Goal: Book appointment/travel/reservation

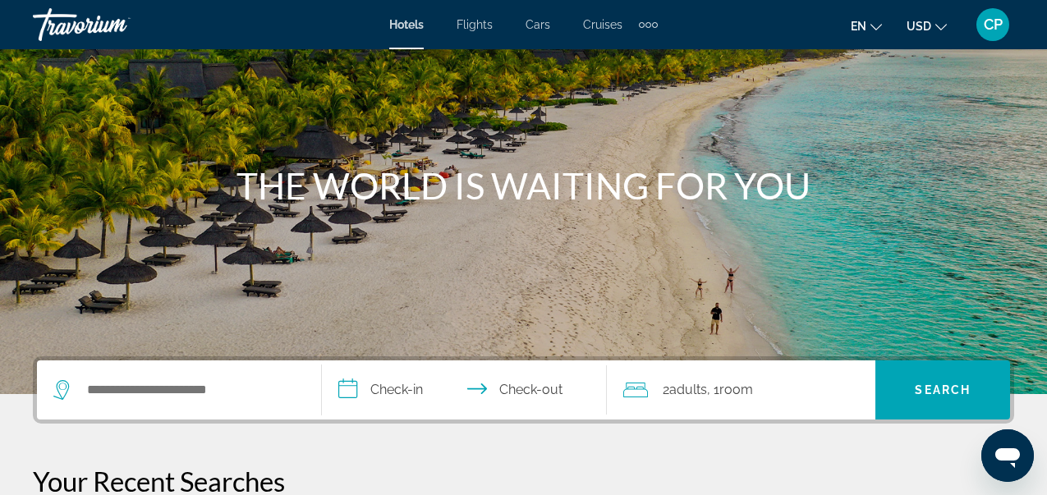
scroll to position [131, 0]
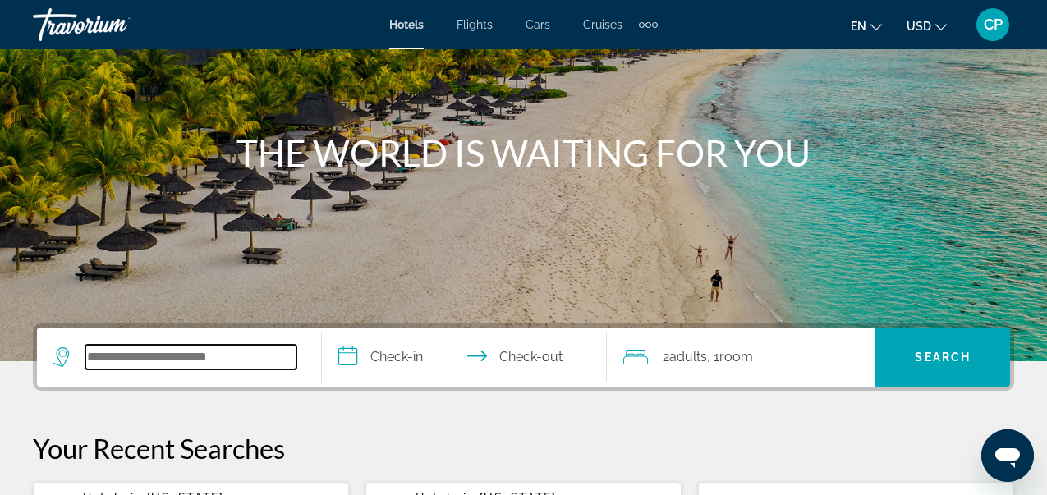
click at [125, 357] on input "Search widget" at bounding box center [190, 357] width 211 height 25
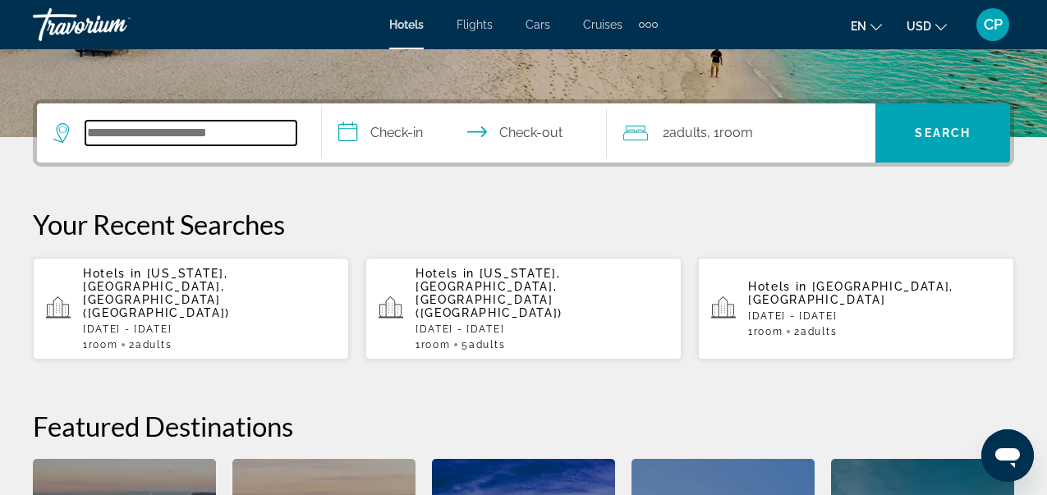
scroll to position [401, 0]
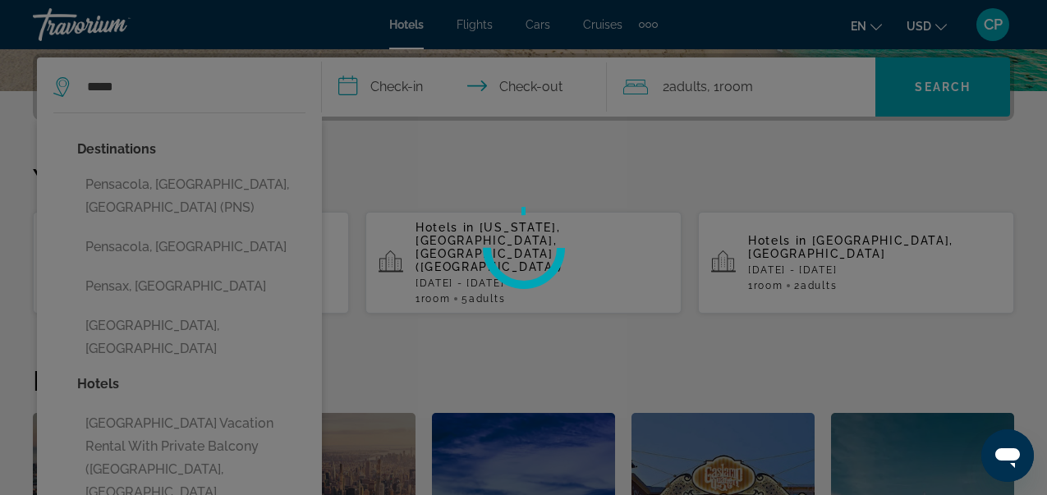
click at [242, 187] on div at bounding box center [523, 247] width 1047 height 495
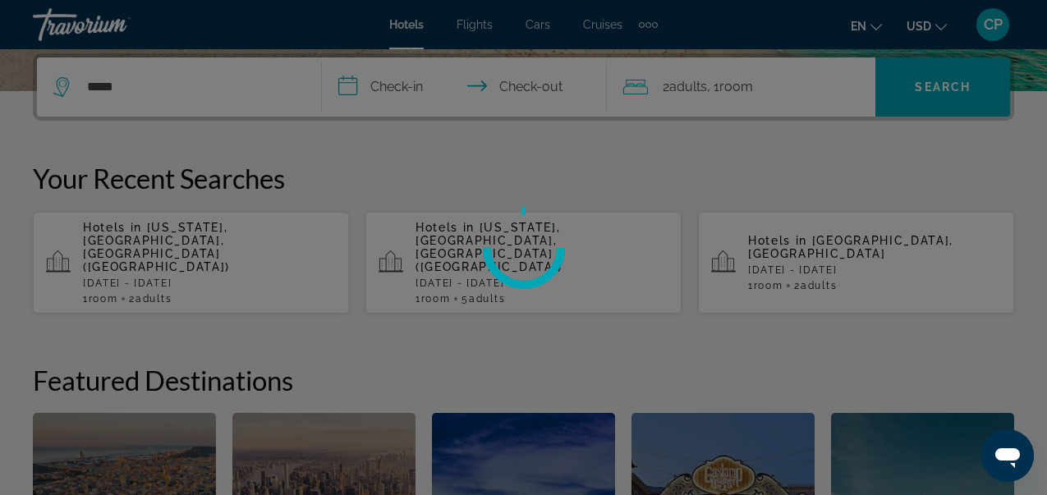
click at [348, 92] on div at bounding box center [523, 247] width 1047 height 495
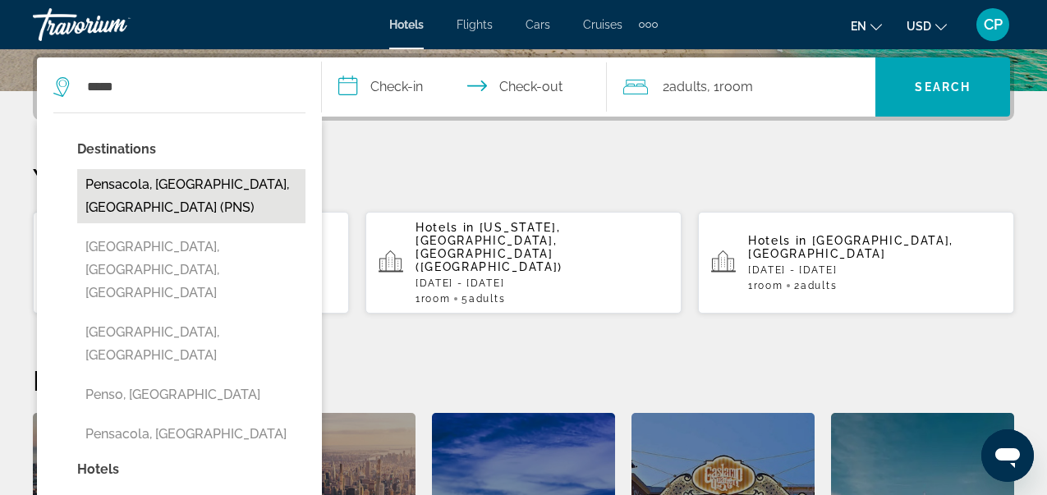
click at [163, 193] on button "Pensacola, [GEOGRAPHIC_DATA], [GEOGRAPHIC_DATA] (PNS)" at bounding box center [191, 196] width 228 height 54
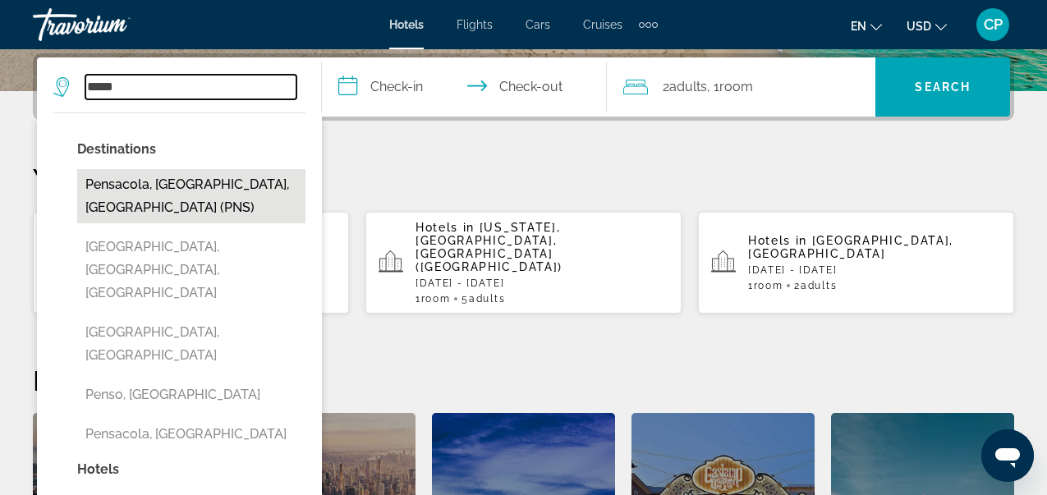
type input "**********"
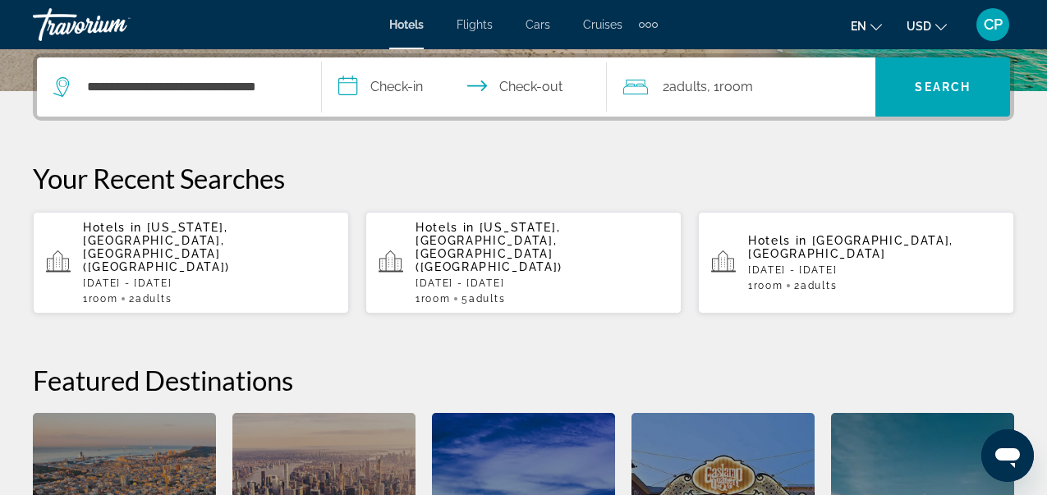
click at [348, 88] on input "**********" at bounding box center [467, 89] width 291 height 64
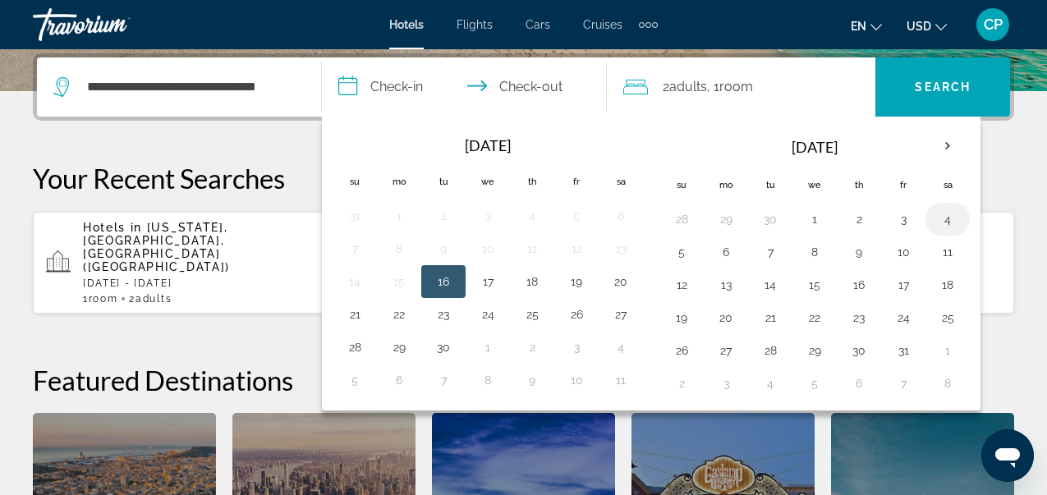
click at [944, 227] on button "4" at bounding box center [947, 219] width 26 height 23
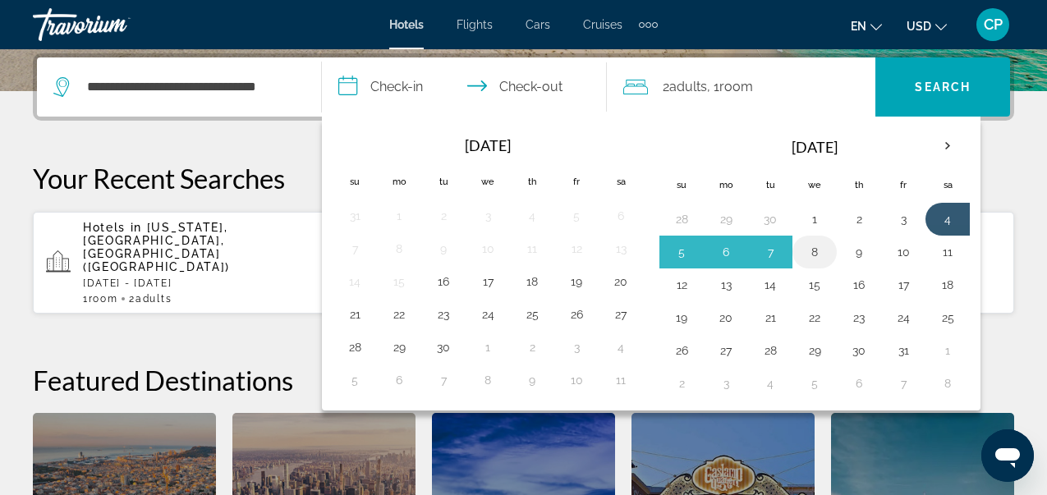
click at [819, 254] on button "8" at bounding box center [814, 252] width 26 height 23
type input "**********"
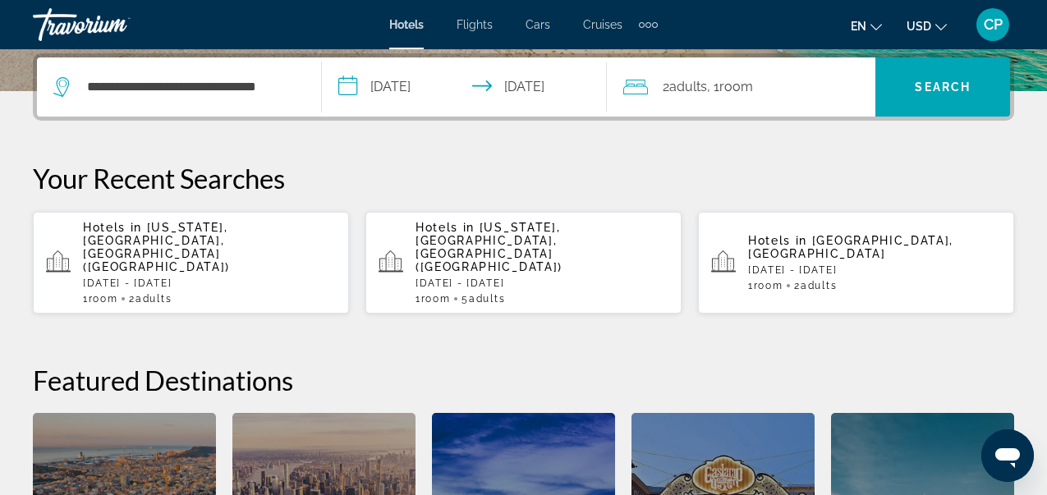
click at [772, 91] on div "2 Adult Adults , 1 Room rooms" at bounding box center [749, 87] width 252 height 23
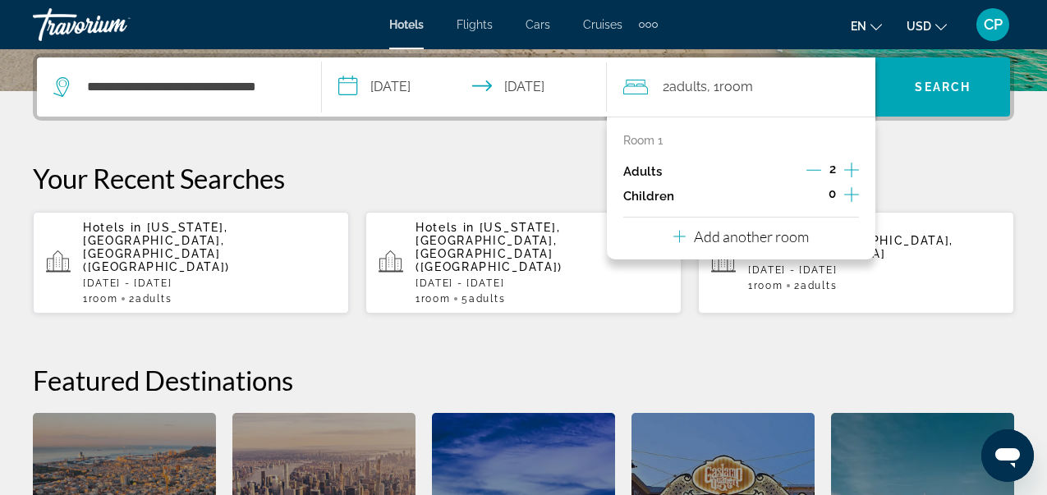
click at [854, 170] on icon "Increment adults" at bounding box center [851, 170] width 15 height 20
click at [850, 199] on icon "Increment children" at bounding box center [851, 195] width 15 height 20
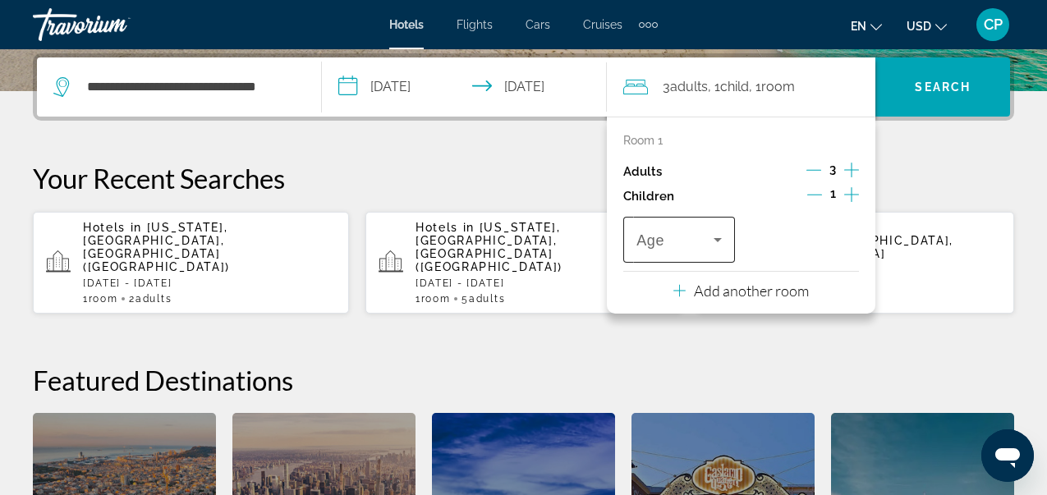
click at [722, 242] on icon "Travelers: 3 adults, 1 child" at bounding box center [717, 240] width 8 height 4
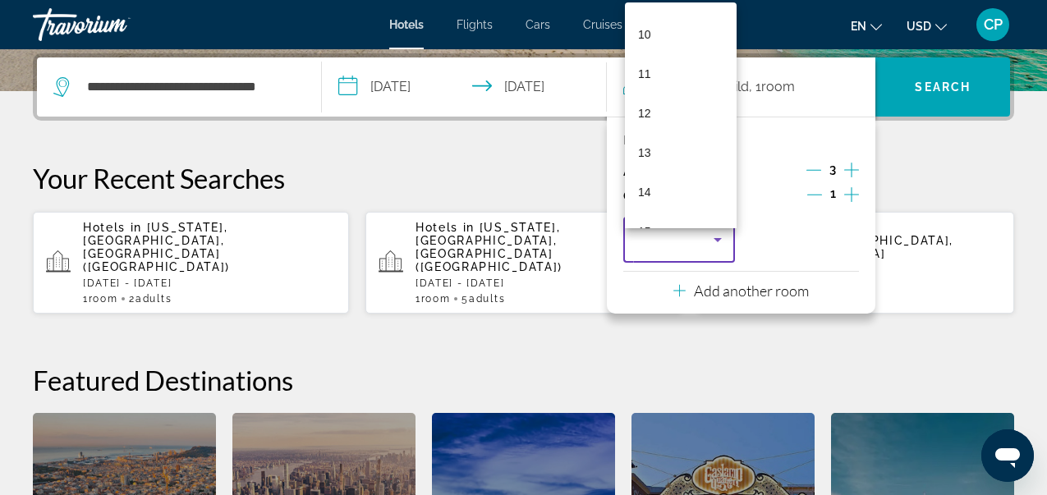
scroll to position [497, 0]
drag, startPoint x: 722, startPoint y: 144, endPoint x: 725, endPoint y: 318, distance: 174.1
click at [725, 318] on div "0 1 2 3 4 5 6 7 8 9 10 11 12 13 14 15 16 17" at bounding box center [523, 247] width 1047 height 495
click at [663, 199] on mat-option "17" at bounding box center [681, 201] width 112 height 39
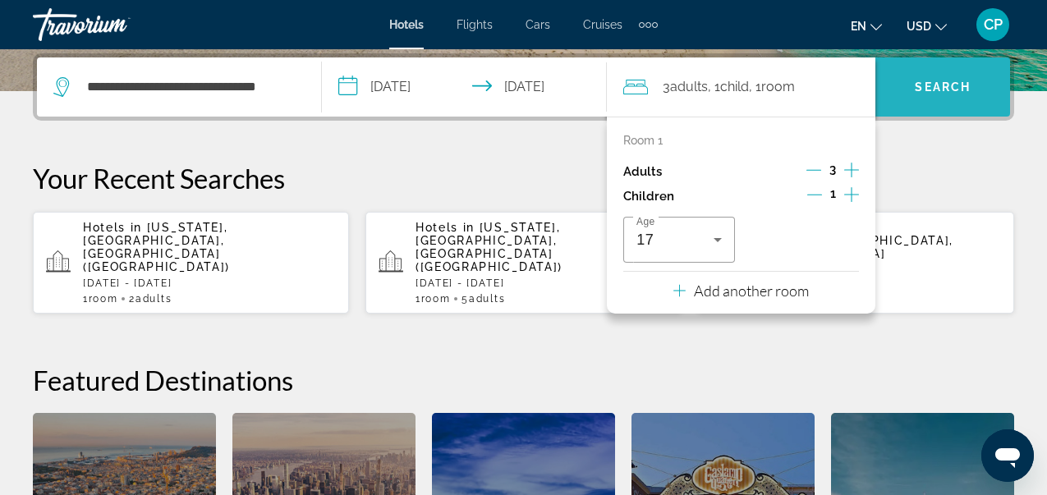
click at [943, 95] on span "Search widget" at bounding box center [942, 86] width 135 height 39
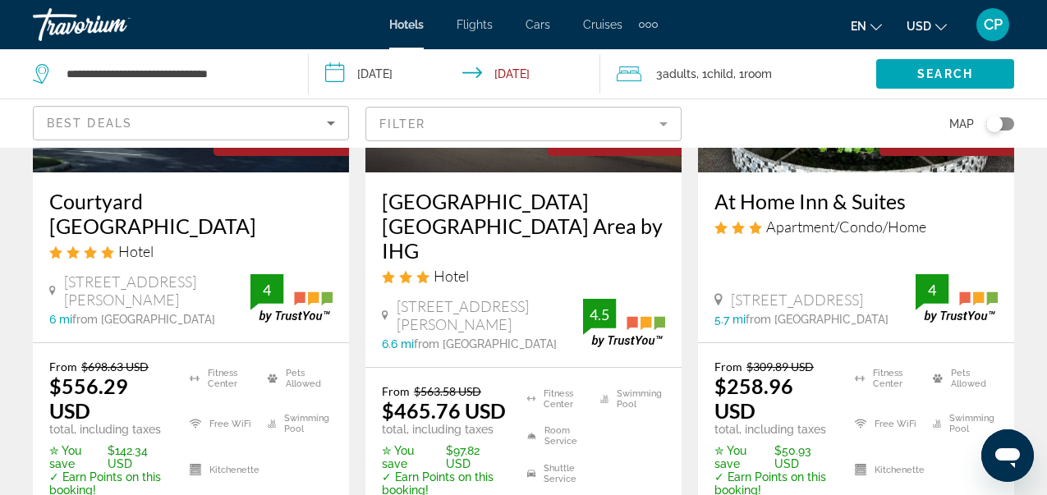
scroll to position [328, 0]
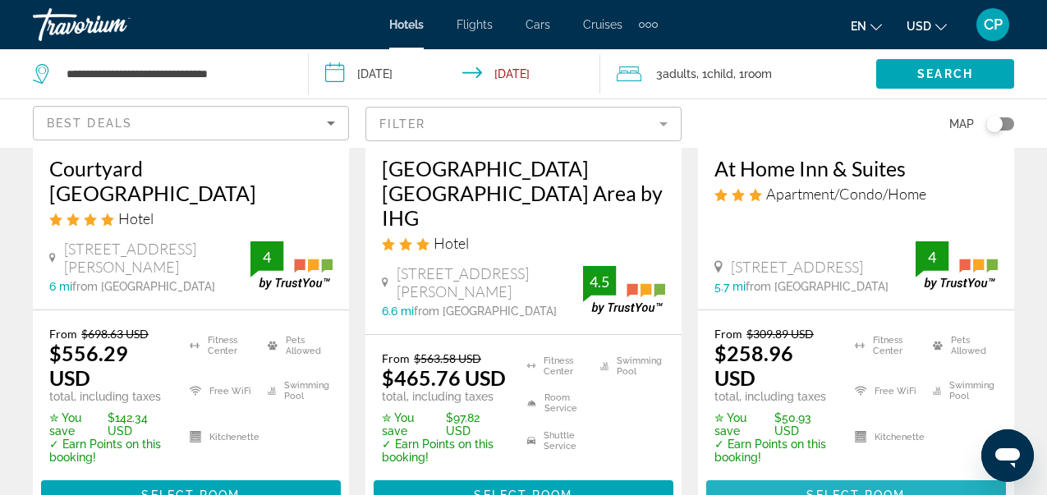
click at [867, 488] on span "Select Room" at bounding box center [855, 494] width 99 height 13
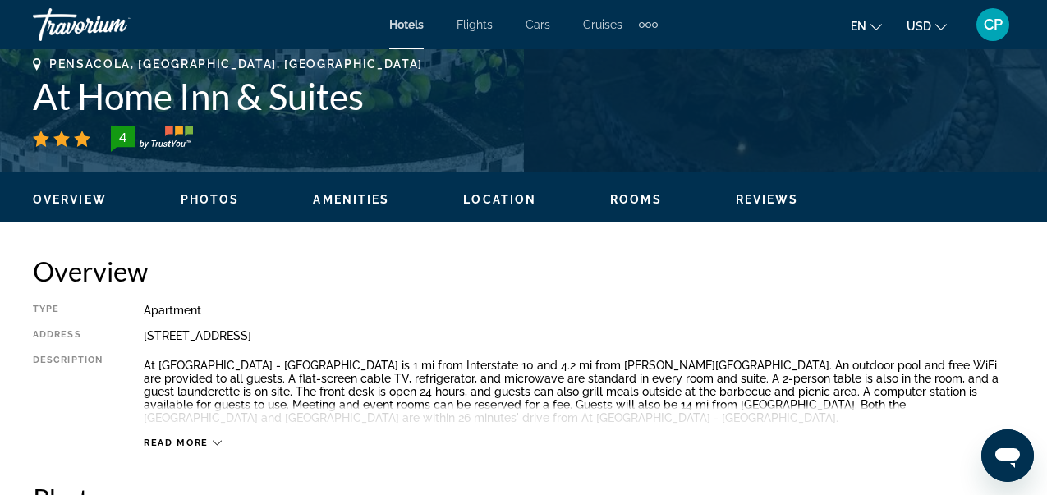
scroll to position [558, 0]
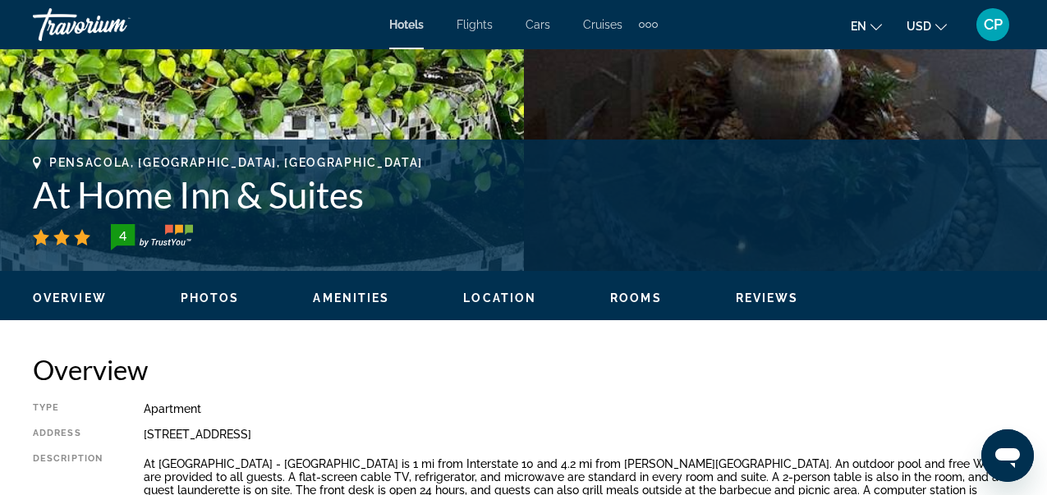
click at [645, 300] on span "Rooms" at bounding box center [636, 297] width 52 height 13
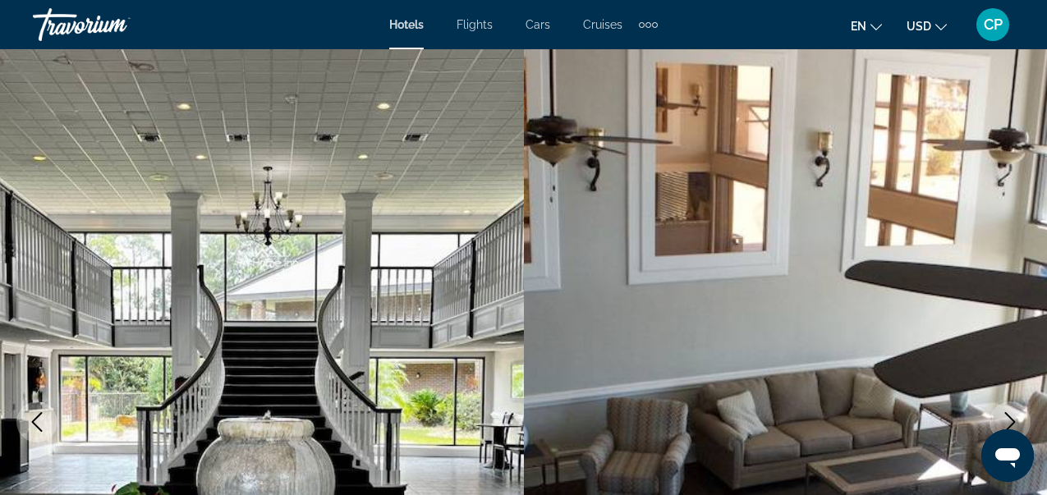
scroll to position [0, 0]
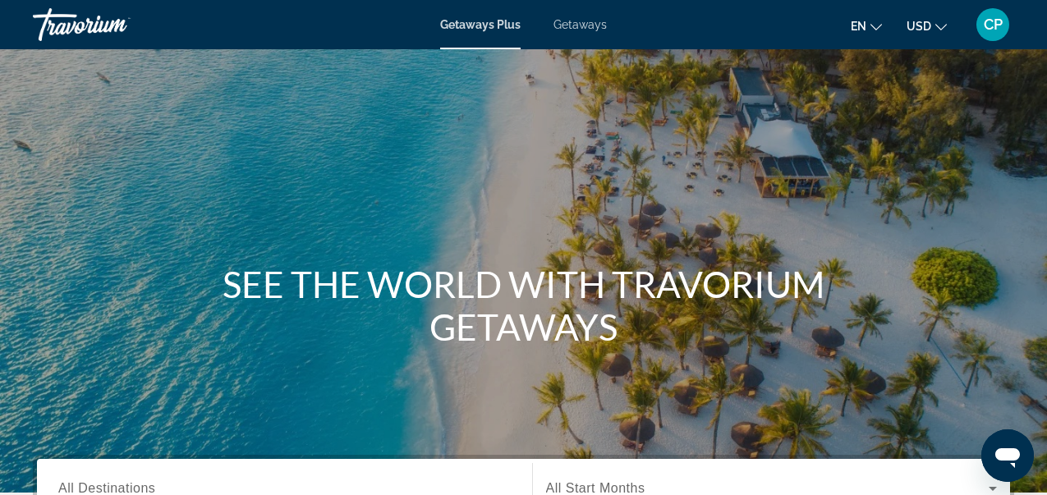
click at [588, 34] on div "Getaways Plus Getaways en English Español Français Italiano Português русский U…" at bounding box center [523, 24] width 1047 height 43
click at [589, 24] on span "Getaways" at bounding box center [579, 24] width 53 height 13
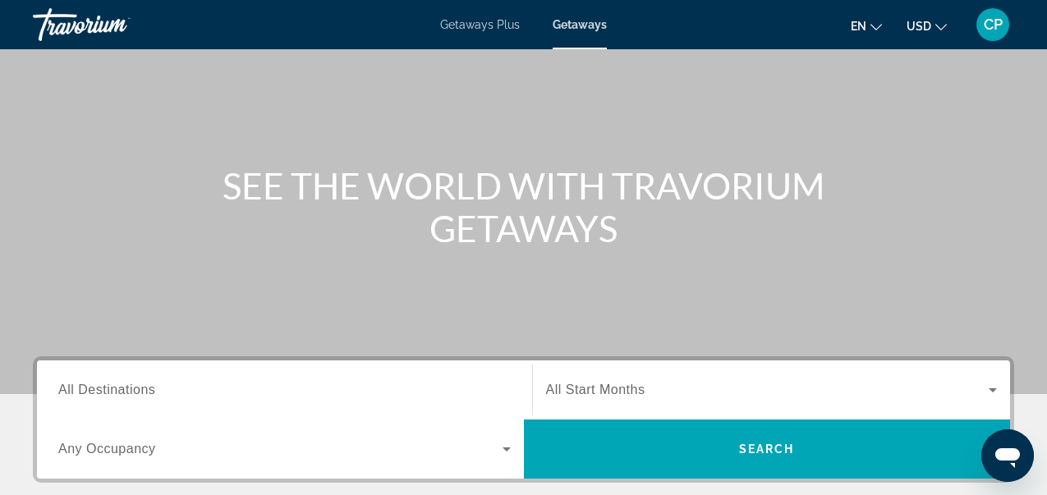
scroll to position [131, 0]
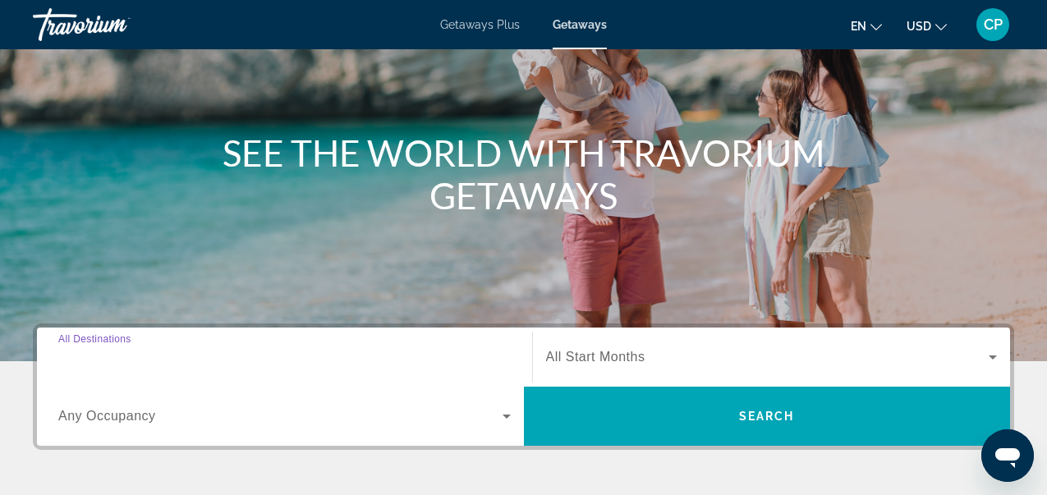
click at [268, 355] on input "Destination All Destinations" at bounding box center [284, 358] width 452 height 20
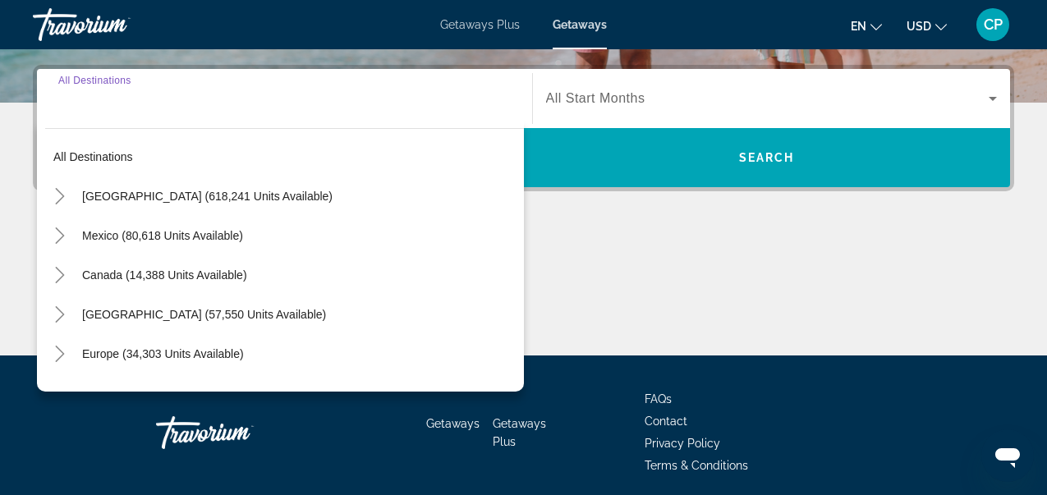
scroll to position [401, 0]
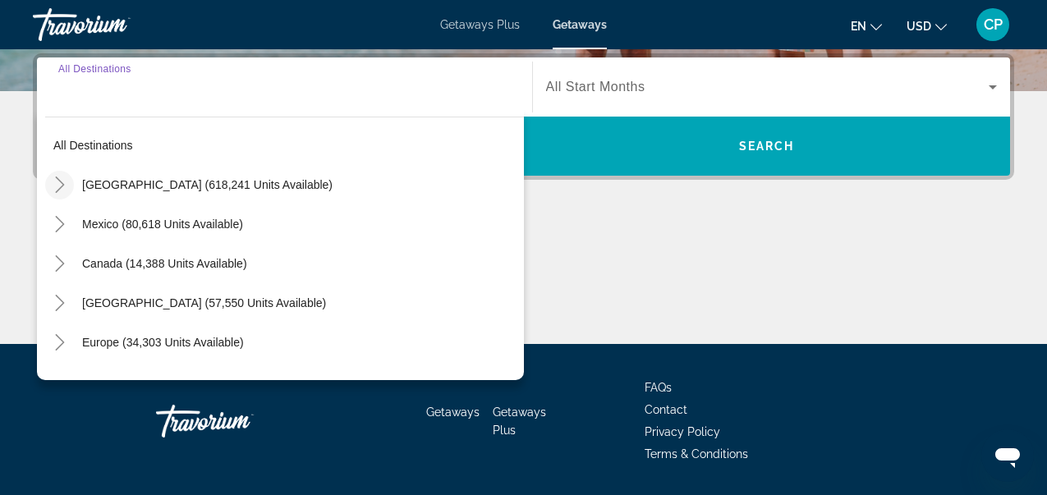
click at [66, 190] on icon "Toggle United States (618,241 units available)" at bounding box center [60, 185] width 16 height 16
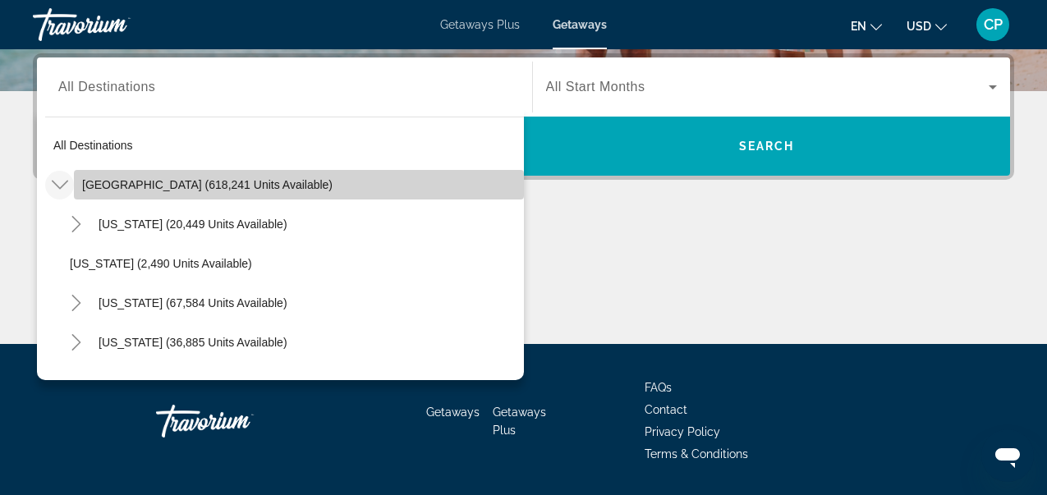
click at [469, 203] on span "Search widget" at bounding box center [299, 184] width 450 height 39
type input "**********"
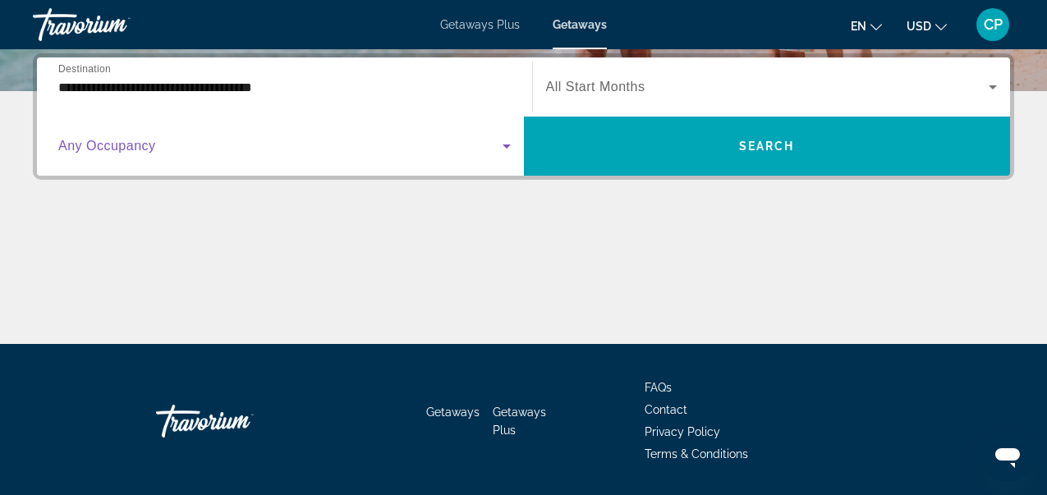
click at [500, 141] on icon "Search widget" at bounding box center [507, 146] width 20 height 20
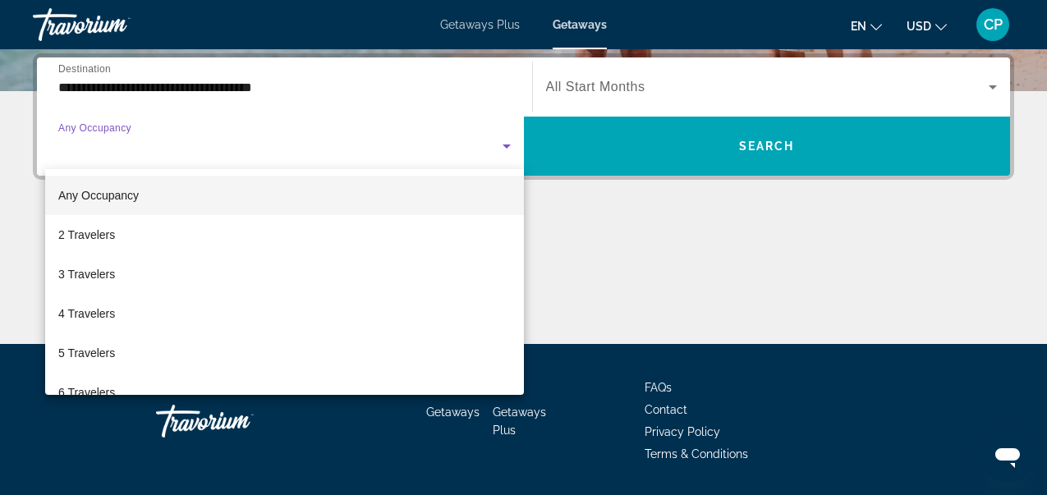
click at [301, 82] on div at bounding box center [523, 247] width 1047 height 495
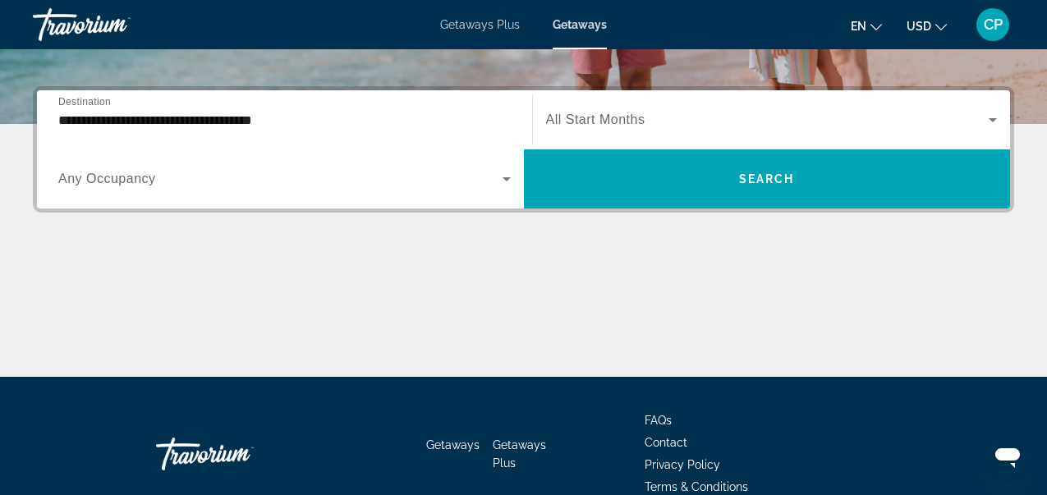
scroll to position [336, 0]
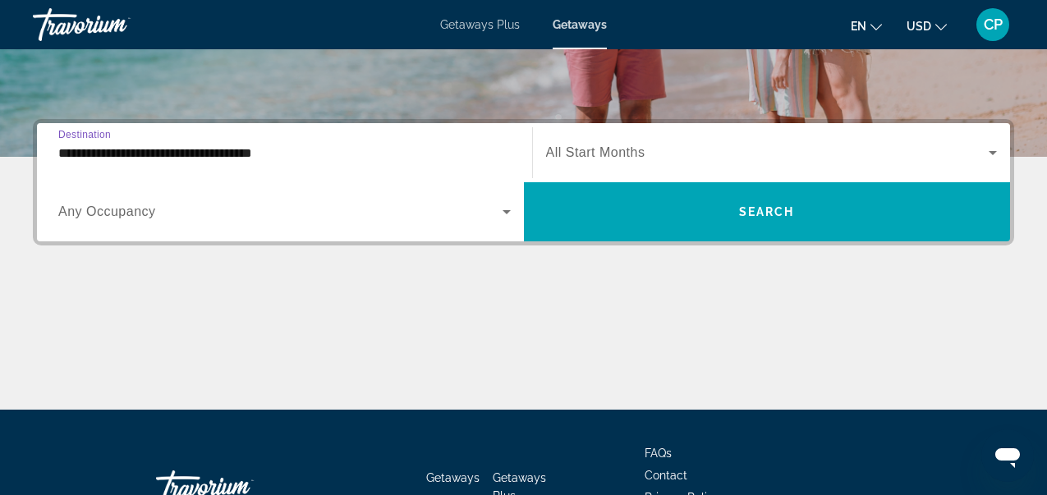
click at [352, 149] on input "**********" at bounding box center [284, 154] width 452 height 20
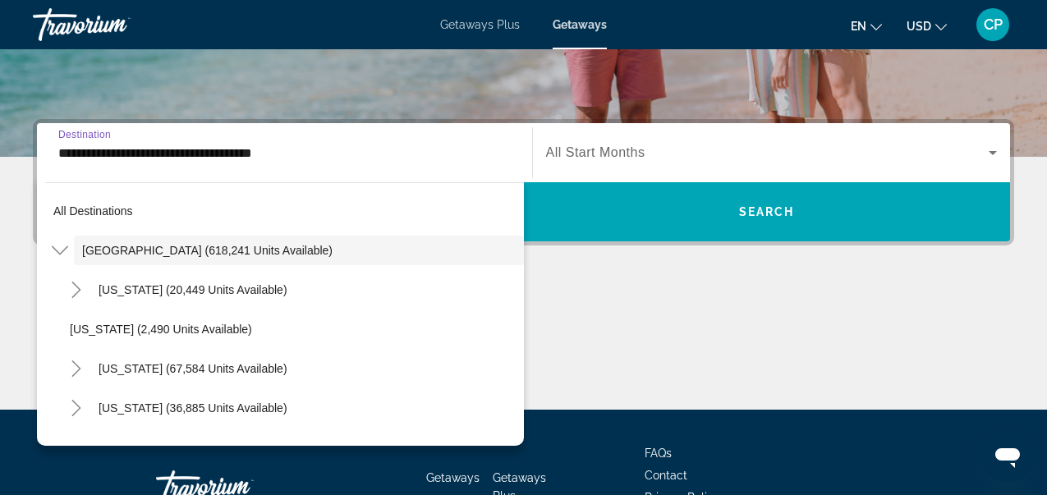
scroll to position [339, 0]
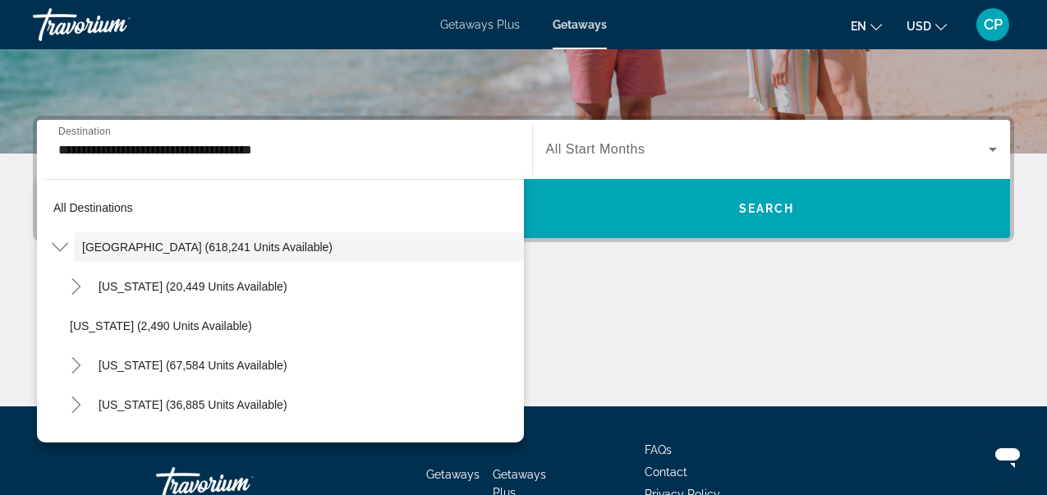
drag, startPoint x: 478, startPoint y: 255, endPoint x: 465, endPoint y: 457, distance: 202.4
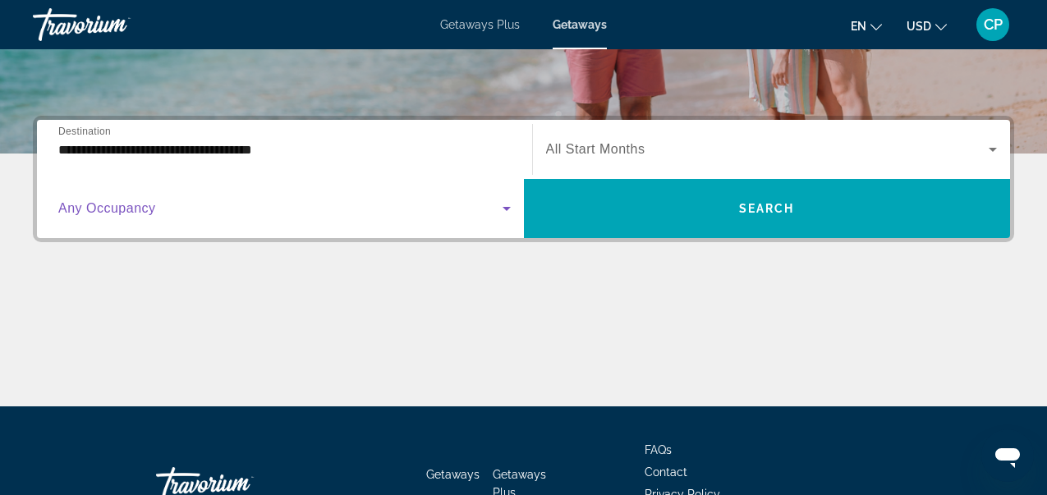
click at [497, 218] on icon "Search widget" at bounding box center [507, 209] width 20 height 20
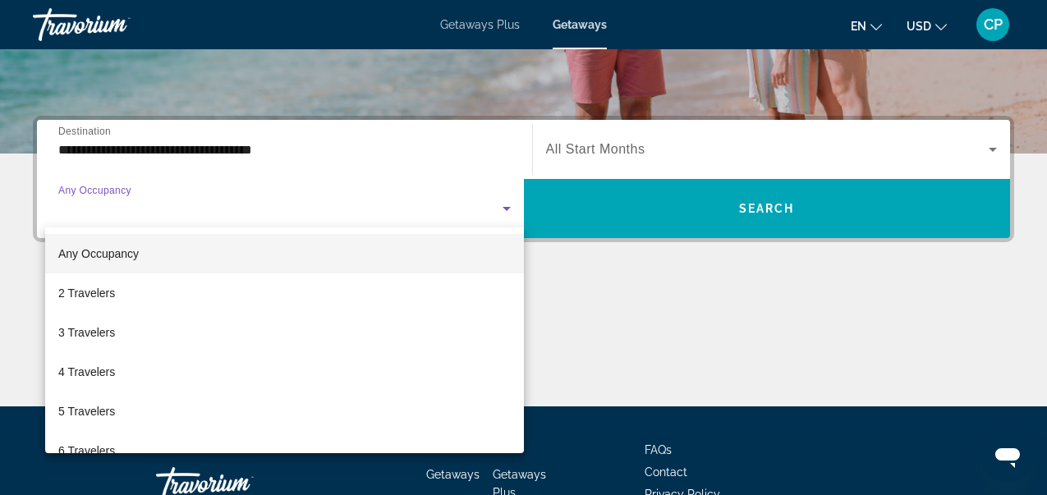
scroll to position [401, 0]
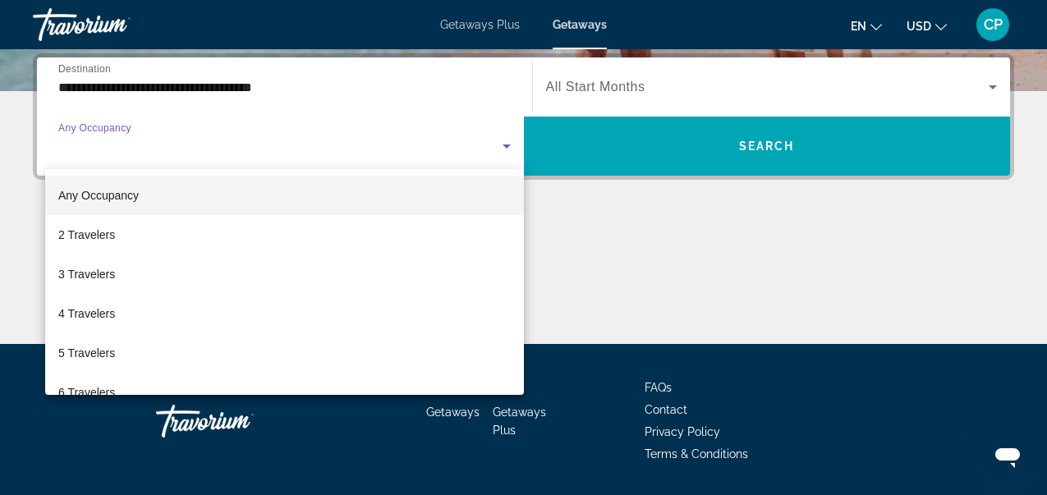
click at [177, 84] on div at bounding box center [523, 247] width 1047 height 495
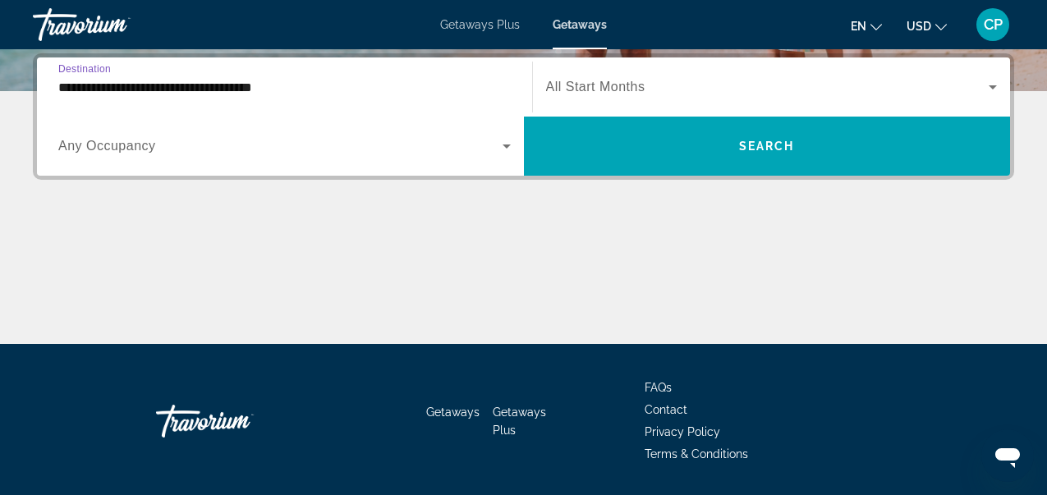
click at [481, 78] on input "**********" at bounding box center [284, 88] width 452 height 20
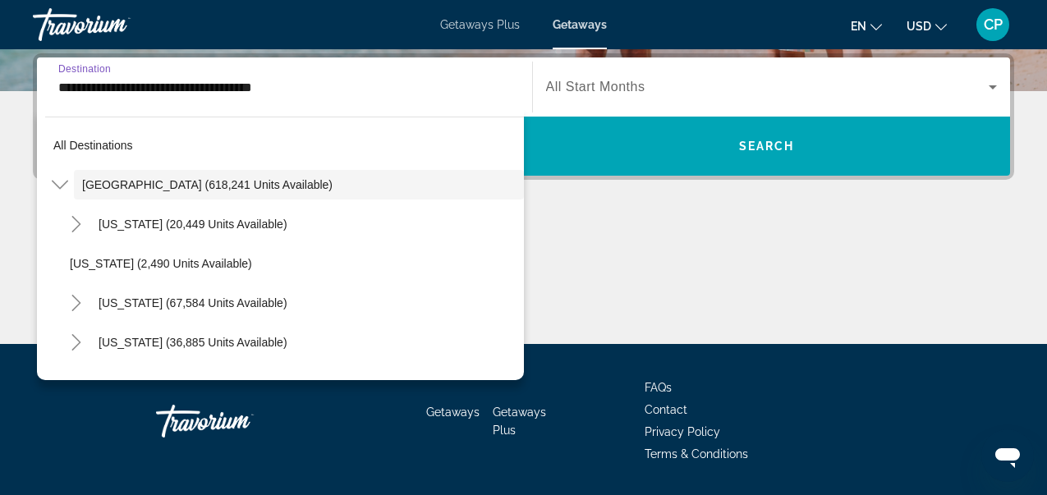
scroll to position [339, 0]
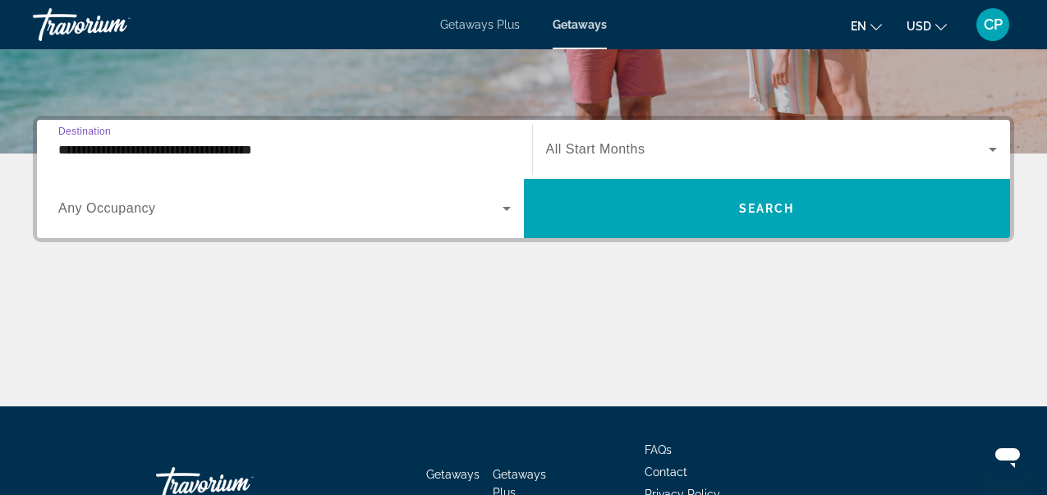
click at [277, 149] on input "**********" at bounding box center [284, 150] width 452 height 20
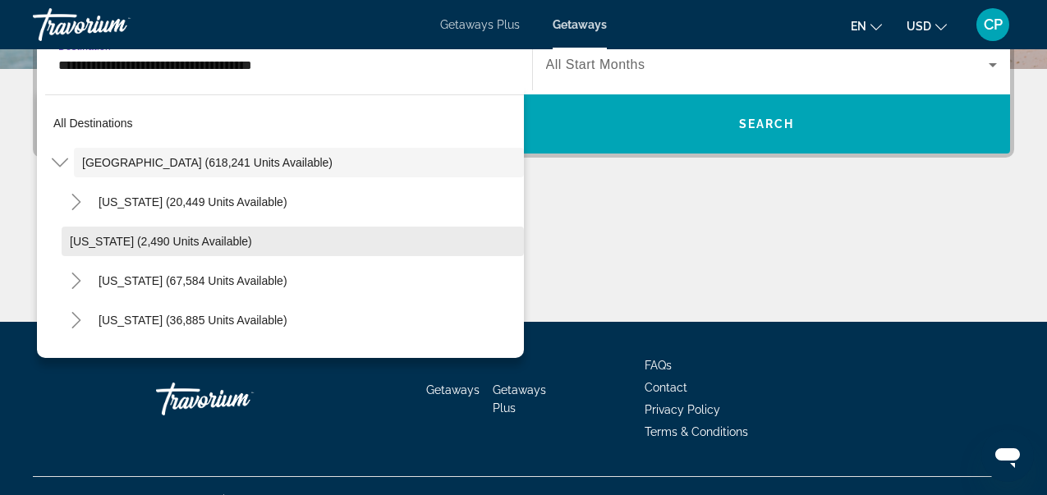
drag, startPoint x: 277, startPoint y: 149, endPoint x: 483, endPoint y: 258, distance: 232.1
click at [483, 94] on div "**********" at bounding box center [284, 64] width 479 height 59
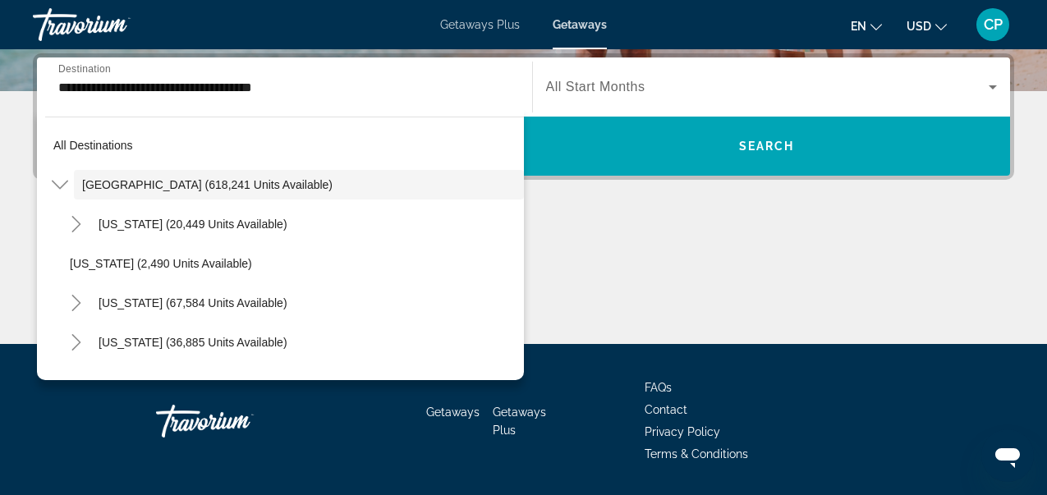
drag, startPoint x: 476, startPoint y: 237, endPoint x: 475, endPoint y: 395, distance: 157.6
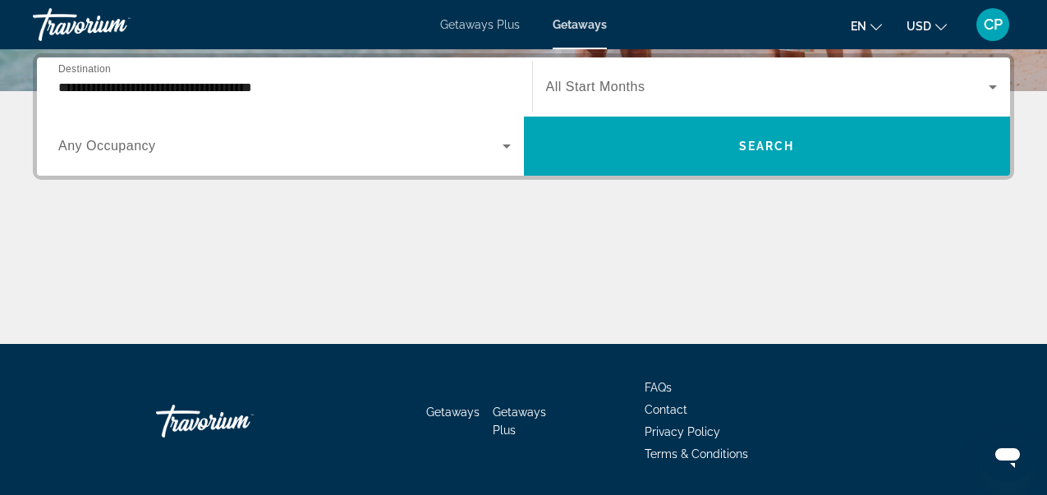
click at [228, 154] on span "Search widget" at bounding box center [280, 146] width 444 height 20
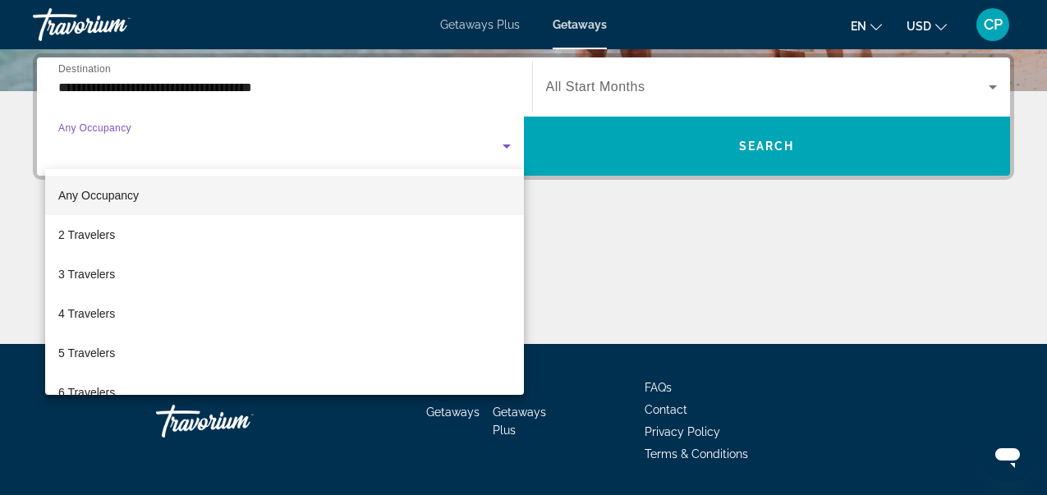
click at [199, 132] on div at bounding box center [523, 247] width 1047 height 495
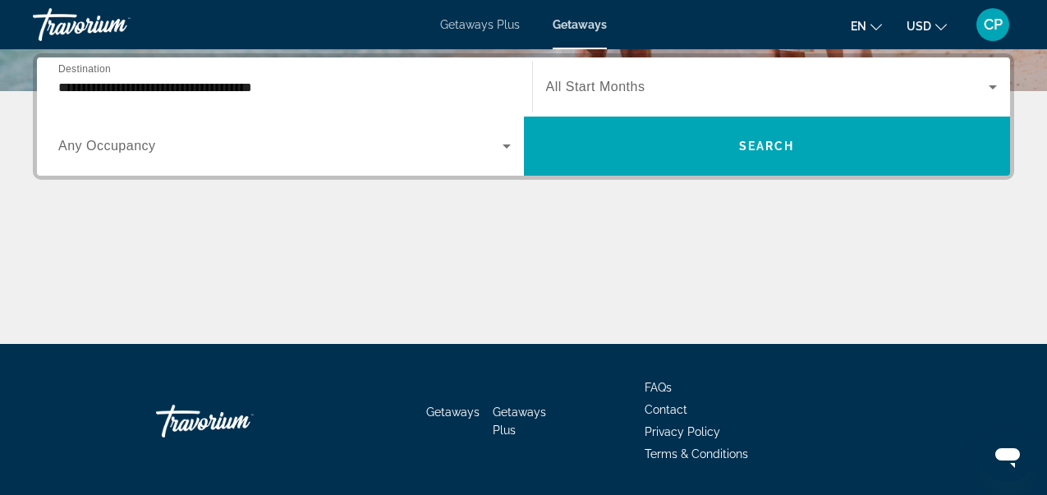
click at [120, 134] on div "Search widget" at bounding box center [284, 146] width 452 height 46
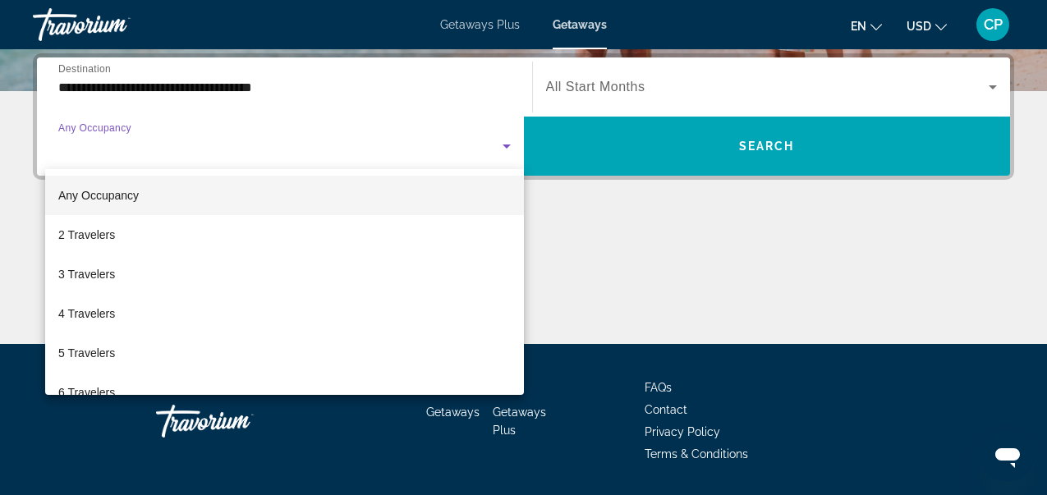
click at [181, 80] on div at bounding box center [523, 247] width 1047 height 495
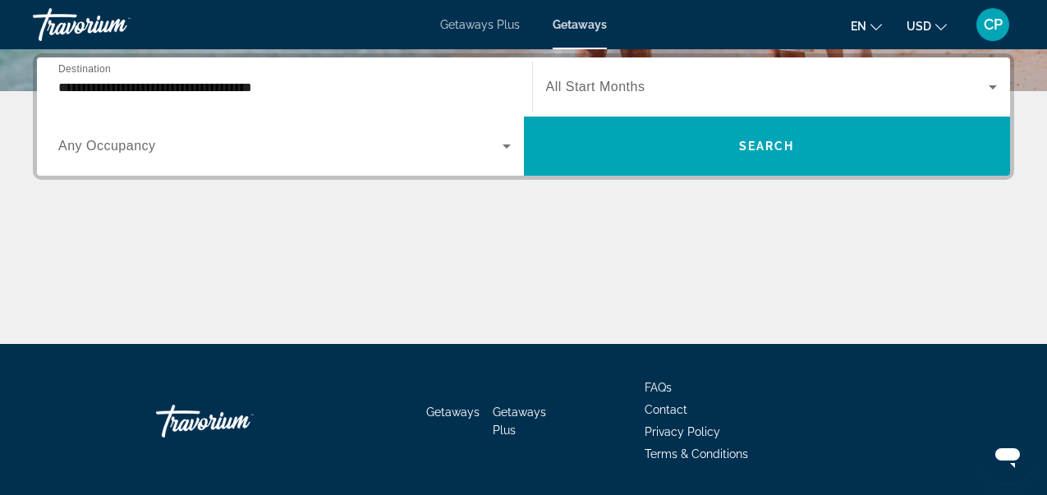
click at [181, 80] on input "**********" at bounding box center [284, 88] width 452 height 20
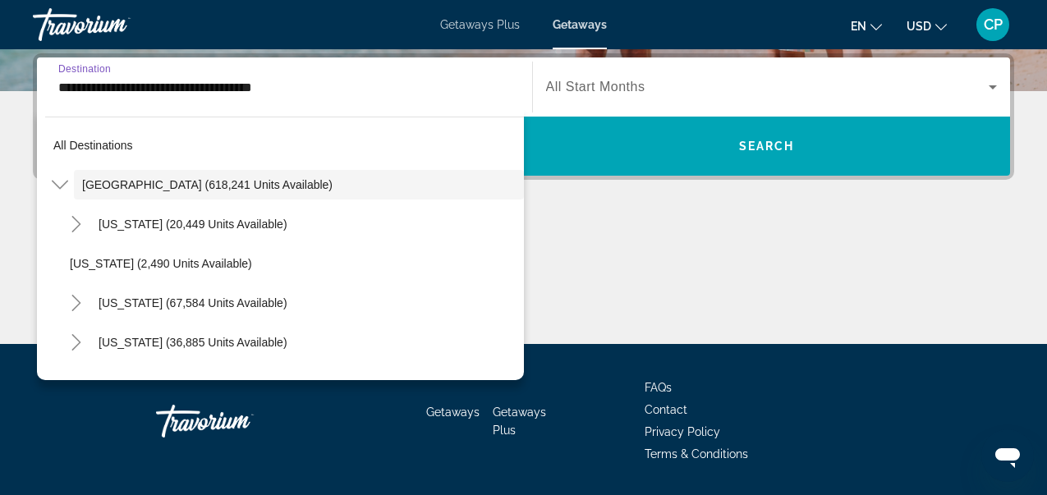
scroll to position [339, 0]
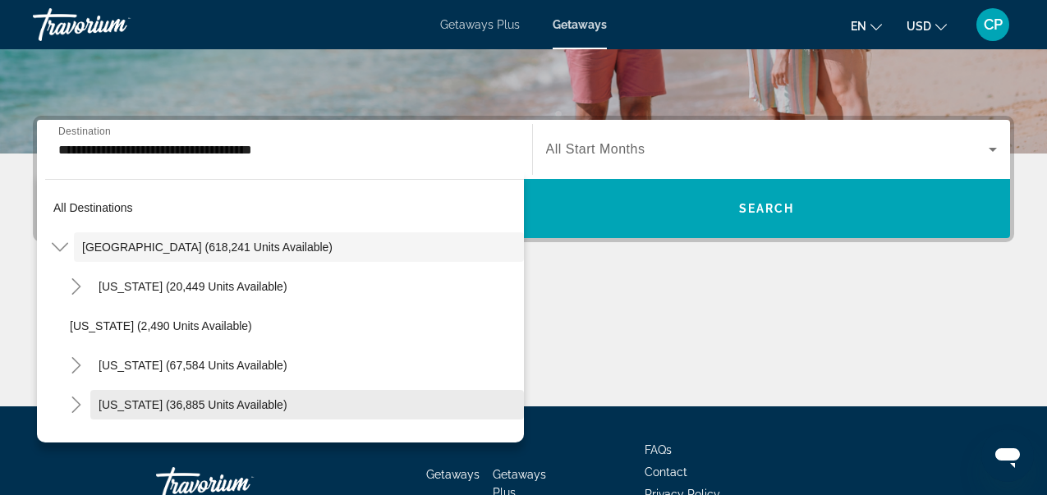
drag, startPoint x: 515, startPoint y: 332, endPoint x: 503, endPoint y: 359, distance: 29.4
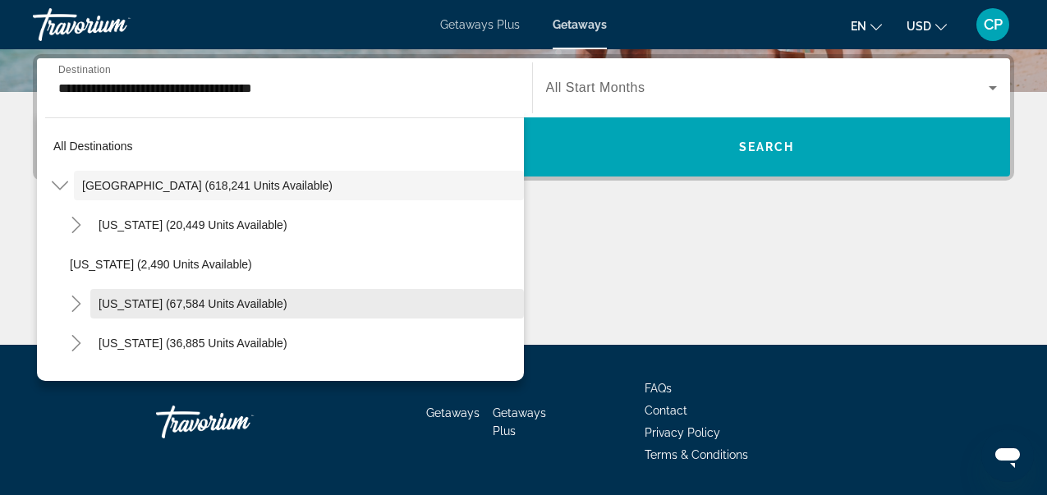
scroll to position [401, 0]
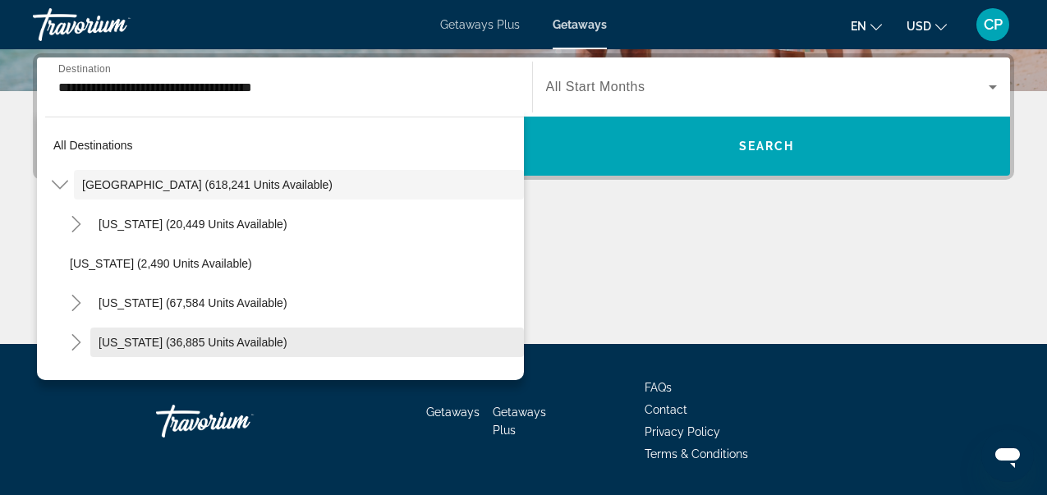
drag, startPoint x: 459, startPoint y: 172, endPoint x: 273, endPoint y: 331, distance: 244.5
click at [282, 373] on div "All destinations United States (618,241 units available) Arizona (20,449 units …" at bounding box center [280, 244] width 487 height 272
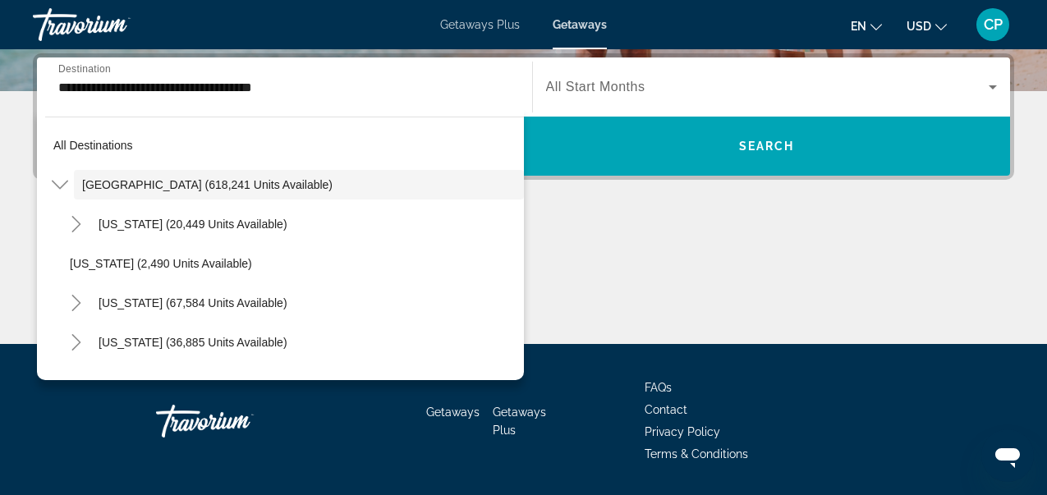
drag, startPoint x: 193, startPoint y: 214, endPoint x: 319, endPoint y: 396, distance: 220.7
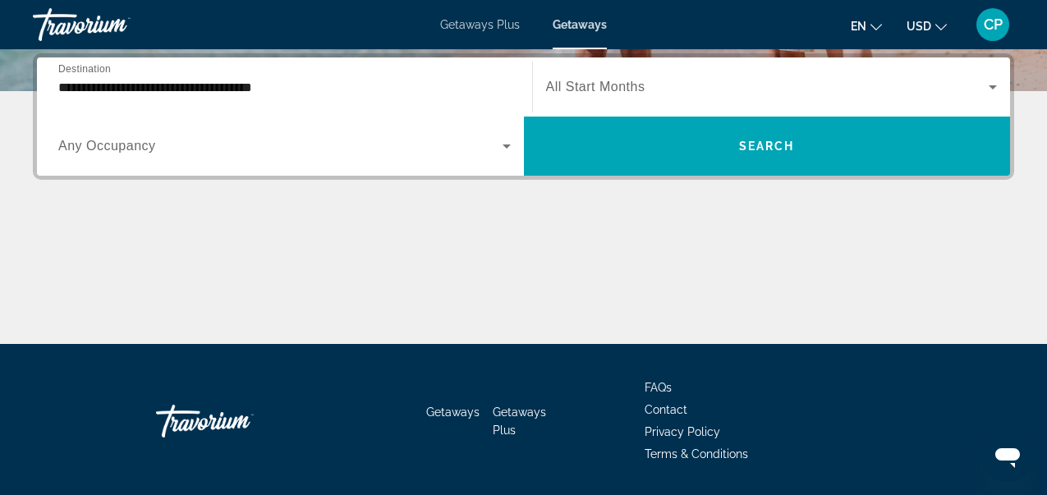
click at [254, 149] on span "Search widget" at bounding box center [280, 146] width 444 height 20
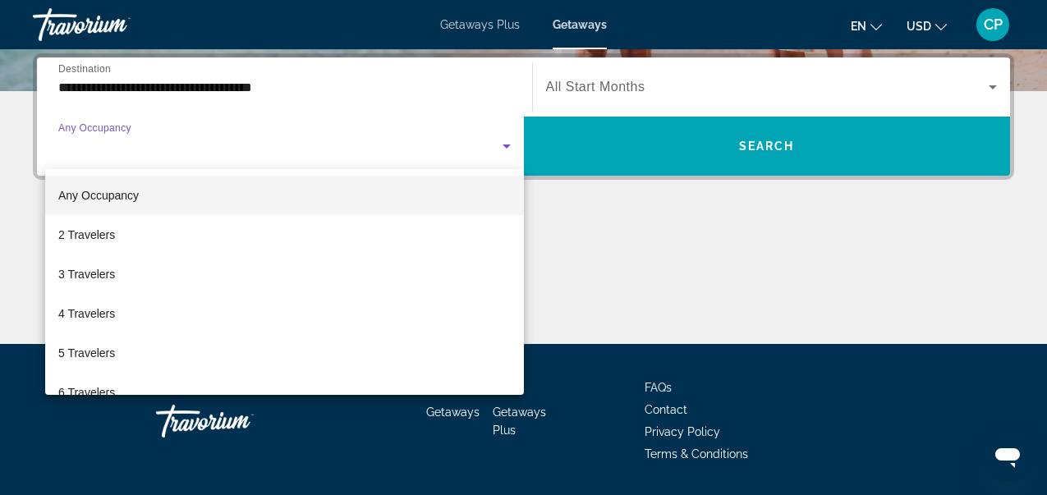
click at [146, 134] on div at bounding box center [523, 247] width 1047 height 495
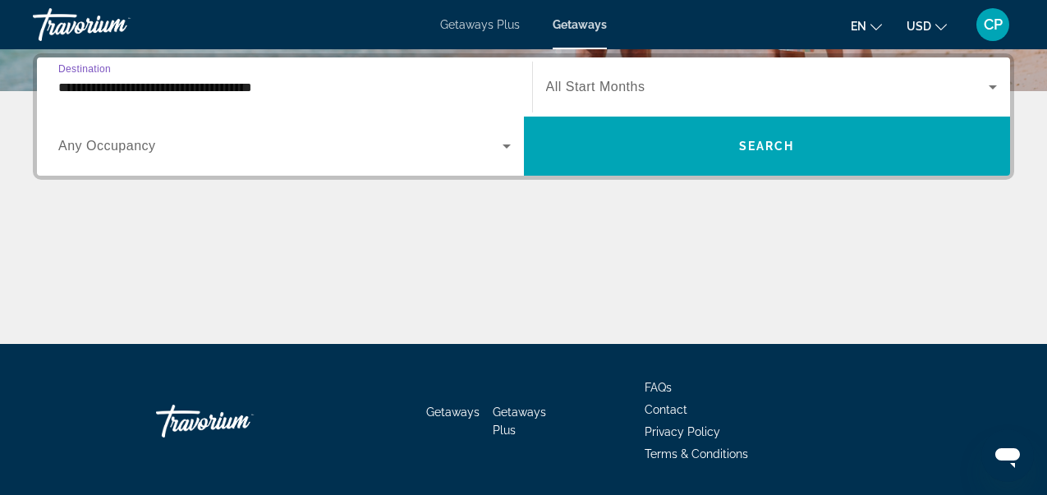
click at [298, 92] on input "**********" at bounding box center [284, 88] width 452 height 20
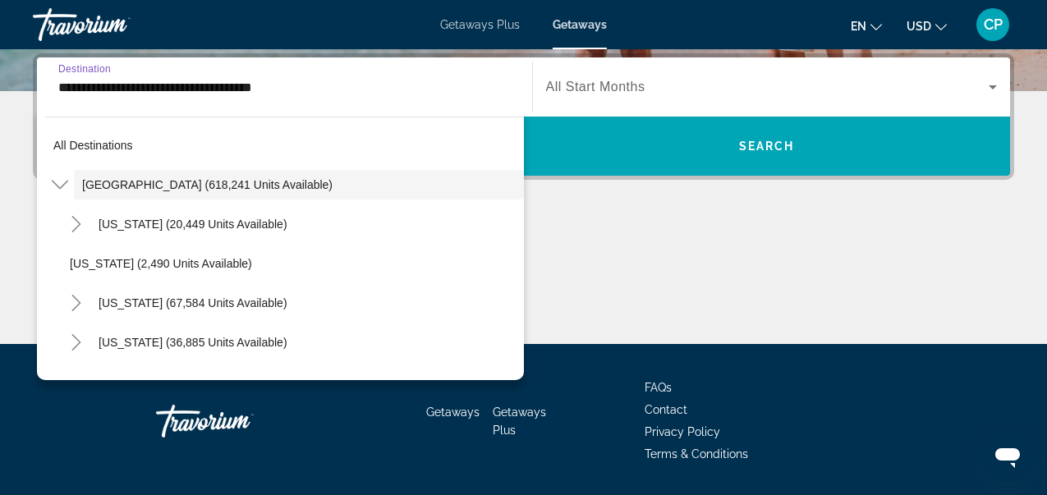
scroll to position [339, 0]
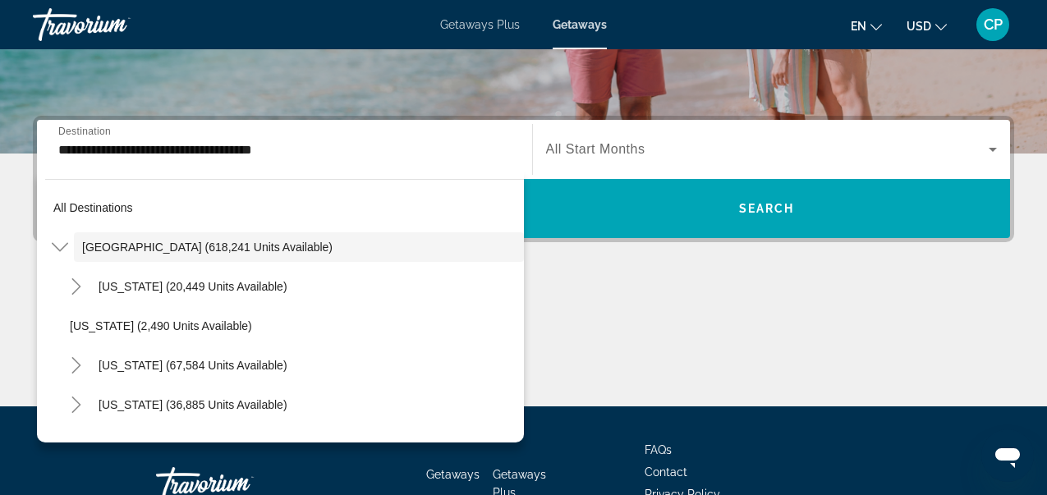
drag, startPoint x: 507, startPoint y: 282, endPoint x: 511, endPoint y: 435, distance: 152.7
click at [513, 435] on div "All destinations United States (618,241 units available) Arizona (20,449 units …" at bounding box center [280, 307] width 487 height 272
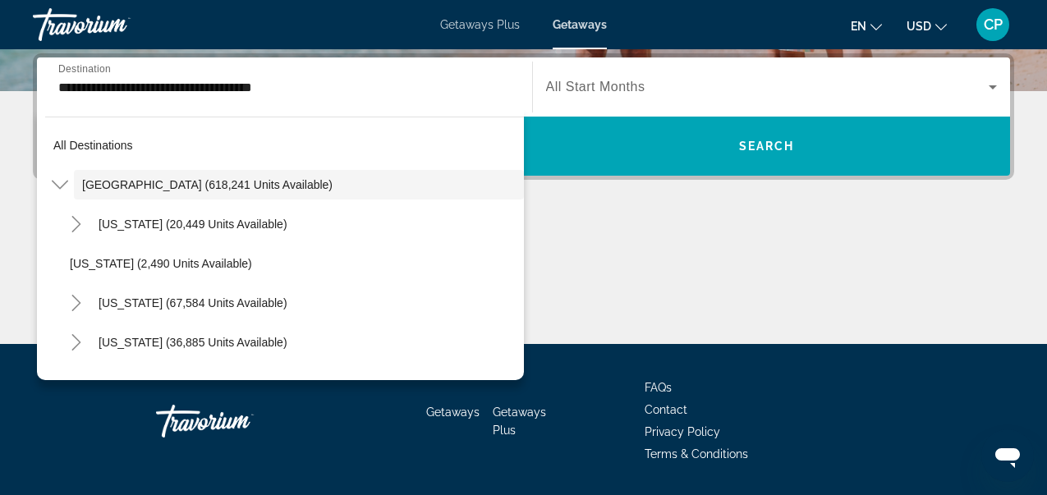
drag, startPoint x: 405, startPoint y: 187, endPoint x: 0, endPoint y: 383, distance: 449.4
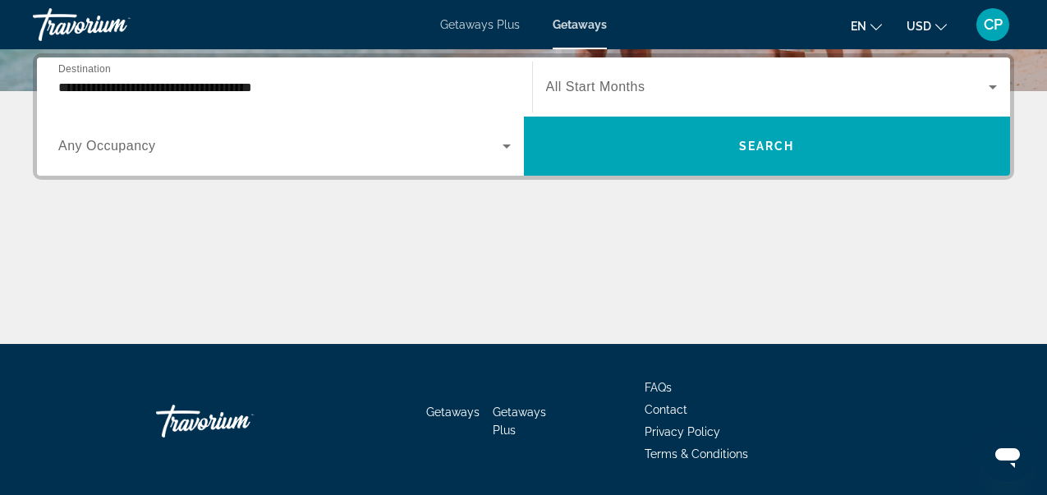
click at [608, 86] on span "All Start Months" at bounding box center [595, 87] width 99 height 14
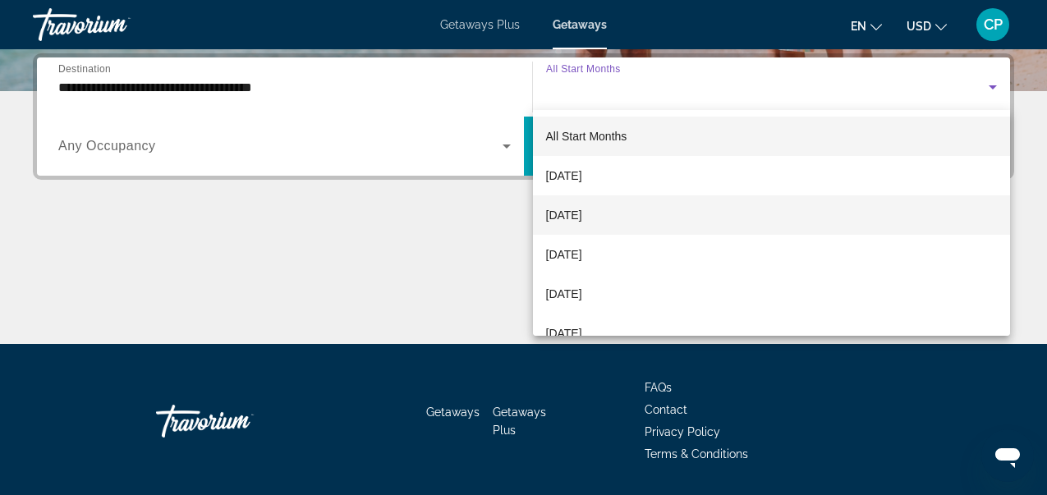
click at [617, 209] on mat-option "October 2025" at bounding box center [772, 214] width 478 height 39
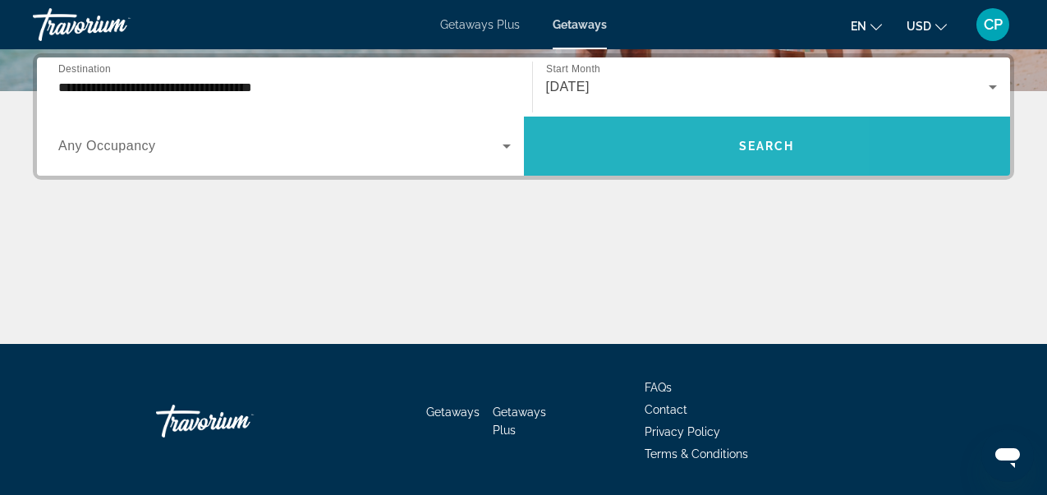
click at [627, 158] on span "Search widget" at bounding box center [767, 145] width 487 height 39
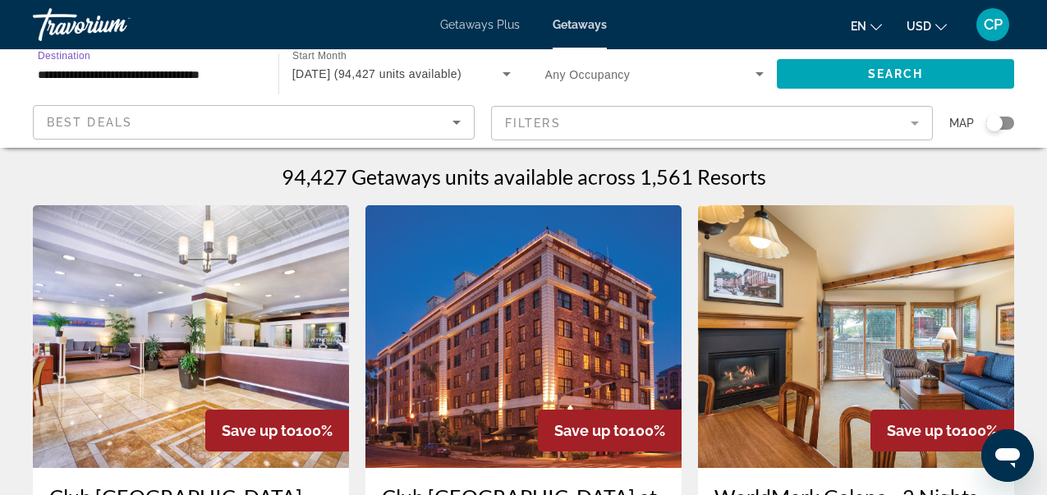
click at [226, 75] on input "**********" at bounding box center [147, 75] width 219 height 20
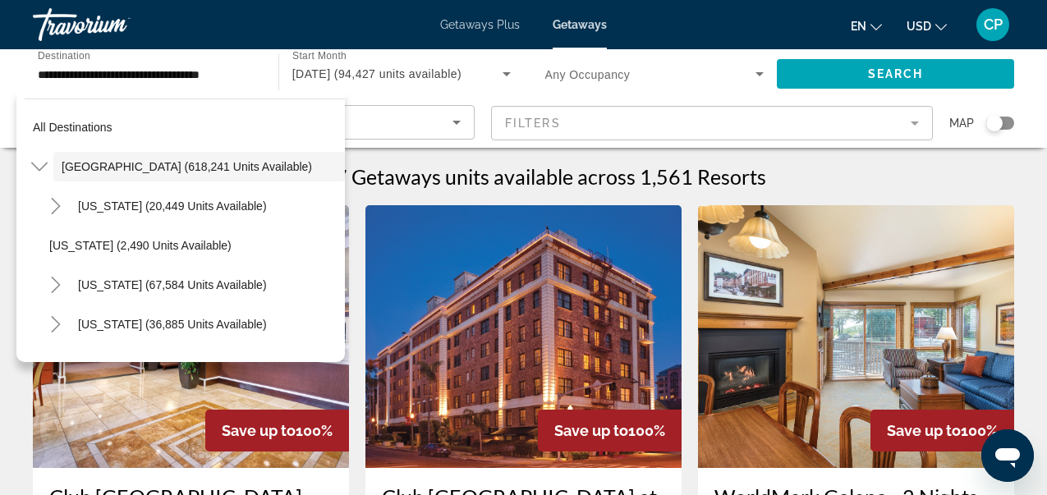
drag, startPoint x: 341, startPoint y: 116, endPoint x: 334, endPoint y: 163, distance: 48.1
click at [334, 163] on div "All destinations United States (618,241 units available) Arizona (20,449 units …" at bounding box center [185, 226] width 320 height 254
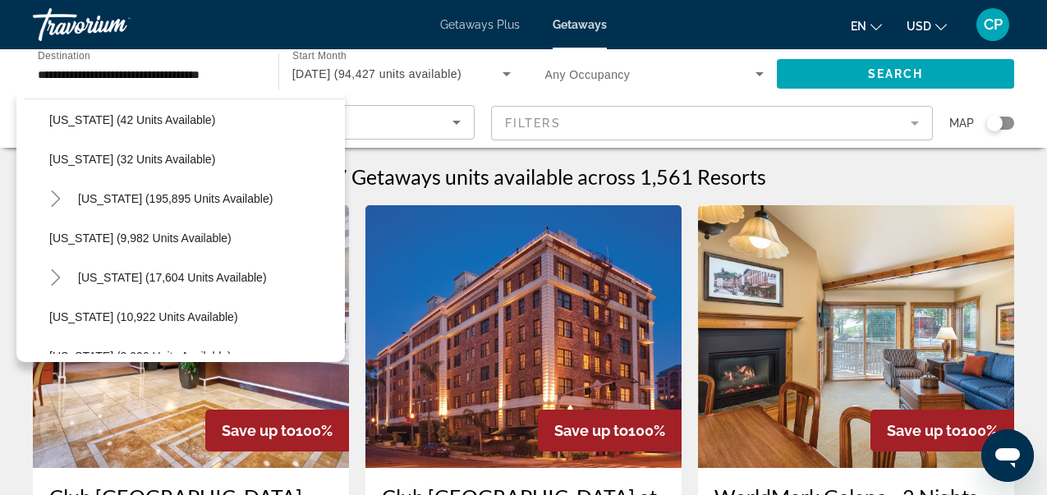
scroll to position [236, 0]
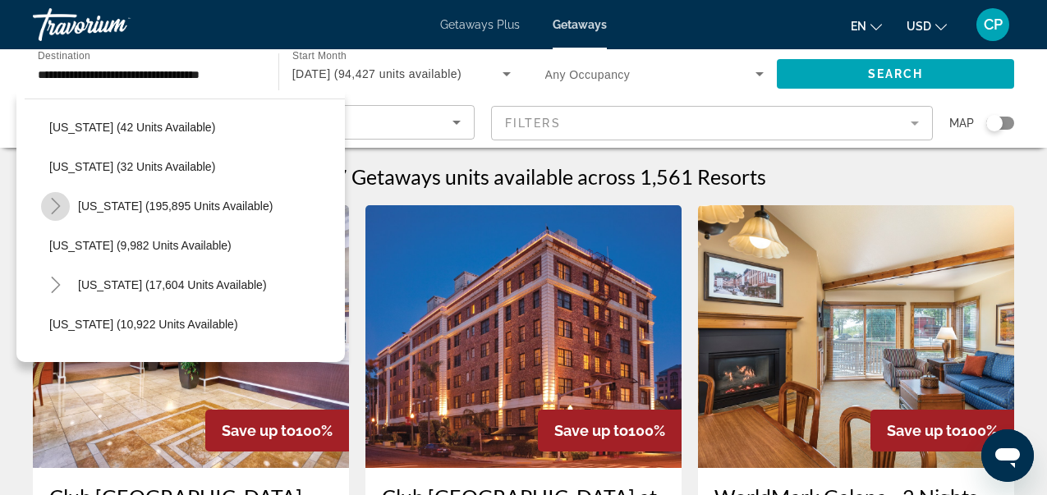
click at [61, 205] on icon "Toggle Florida (195,895 units available)" at bounding box center [56, 206] width 16 height 16
drag, startPoint x: 328, startPoint y: 258, endPoint x: 282, endPoint y: 215, distance: 63.3
click at [332, 227] on span "Search widget" at bounding box center [200, 245] width 287 height 39
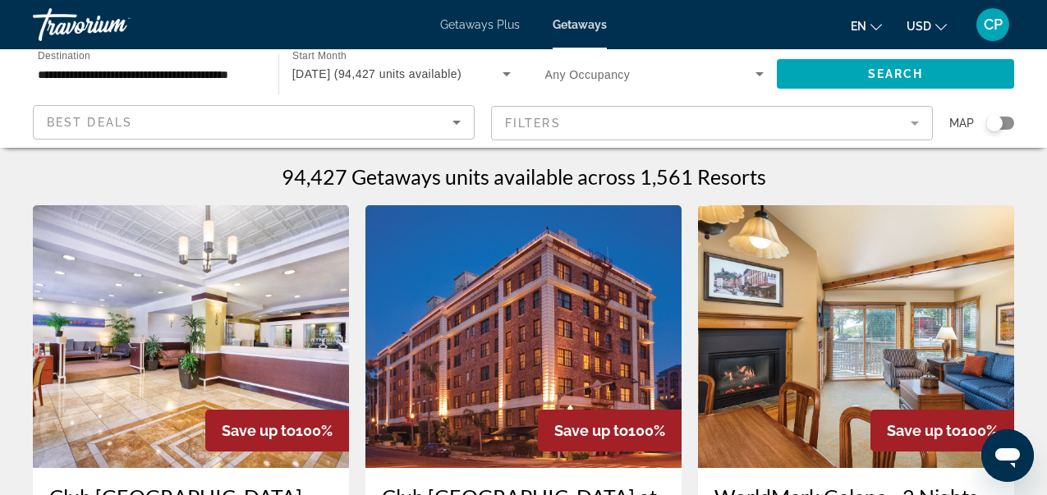
click at [257, 71] on div "**********" at bounding box center [147, 74] width 245 height 47
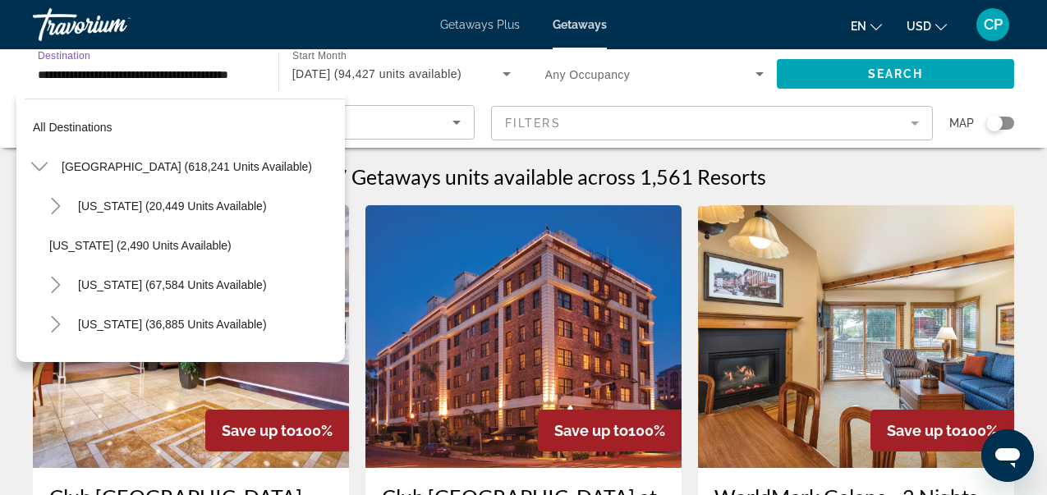
scroll to position [255, 0]
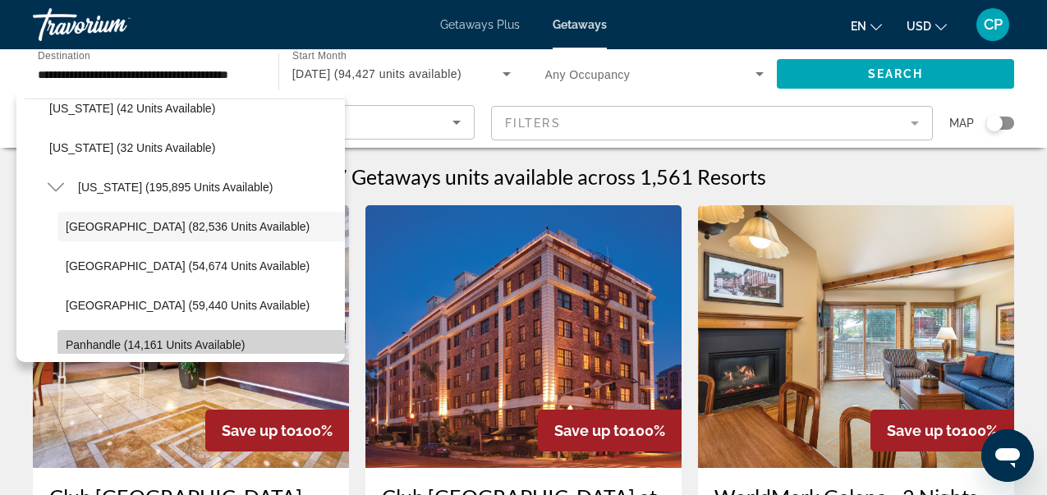
click at [198, 344] on span "Panhandle (14,161 units available)" at bounding box center [155, 344] width 179 height 13
type input "**********"
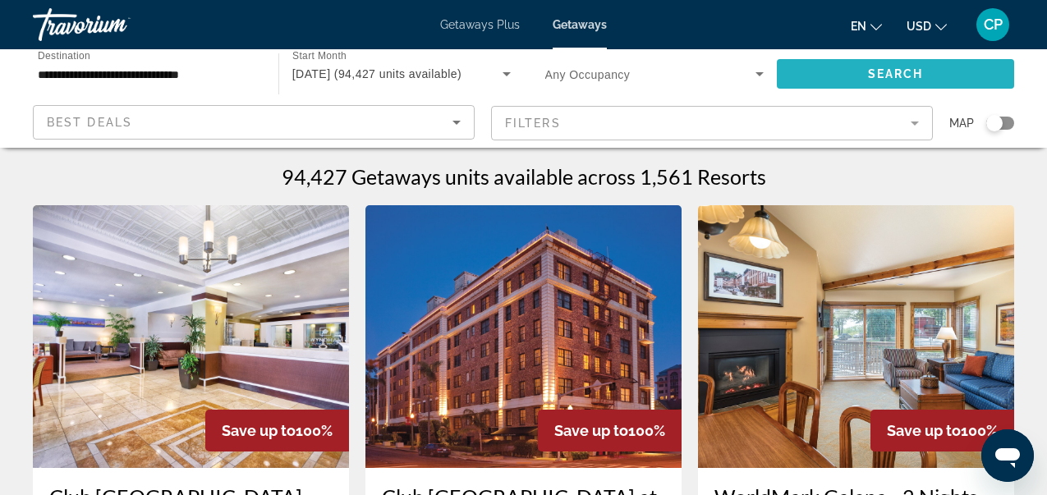
click at [918, 80] on span "Search" at bounding box center [896, 73] width 56 height 13
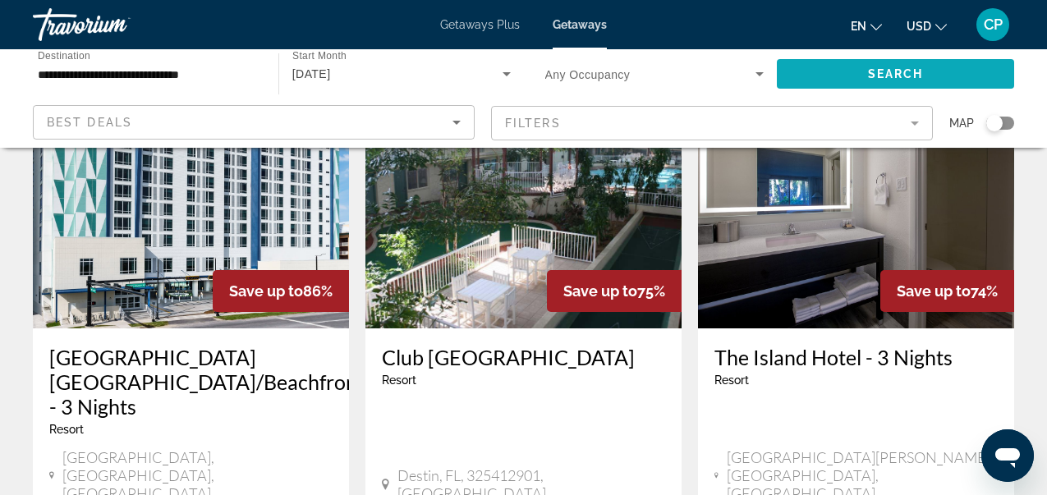
scroll to position [788, 0]
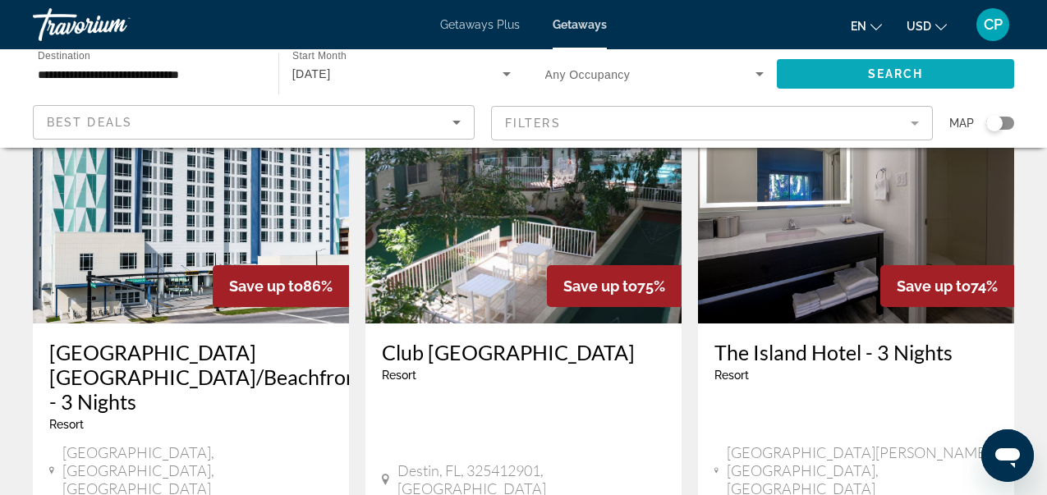
click at [918, 76] on span "Search" at bounding box center [896, 73] width 56 height 13
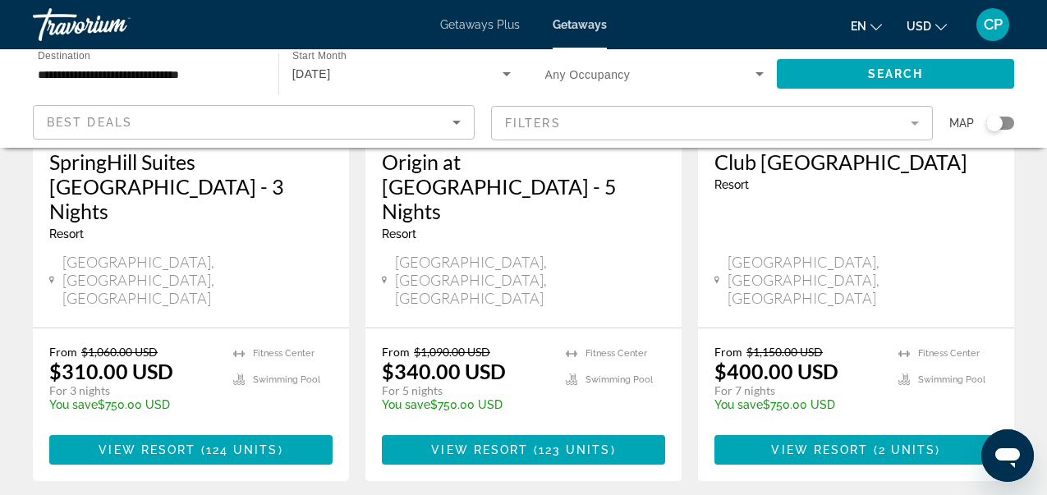
scroll to position [2299, 0]
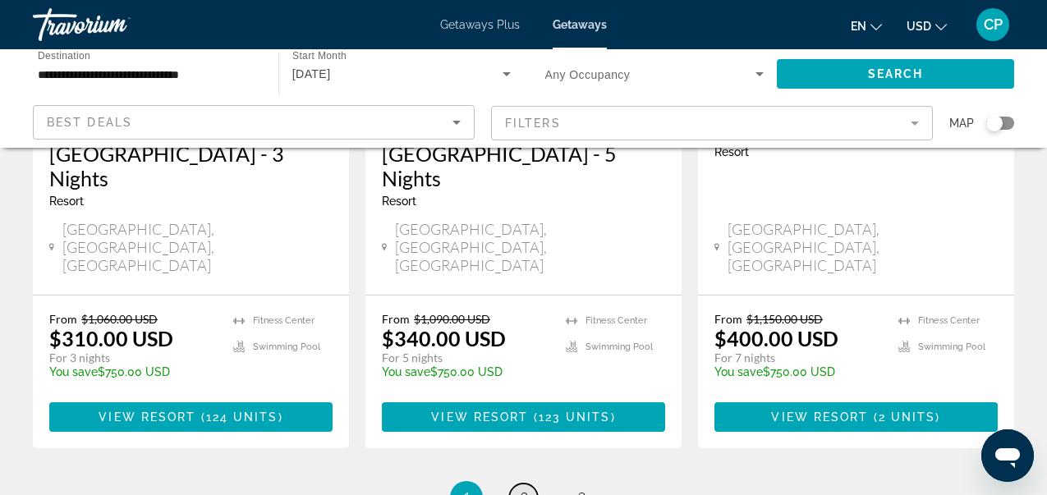
click at [522, 488] on span "2" at bounding box center [524, 497] width 8 height 18
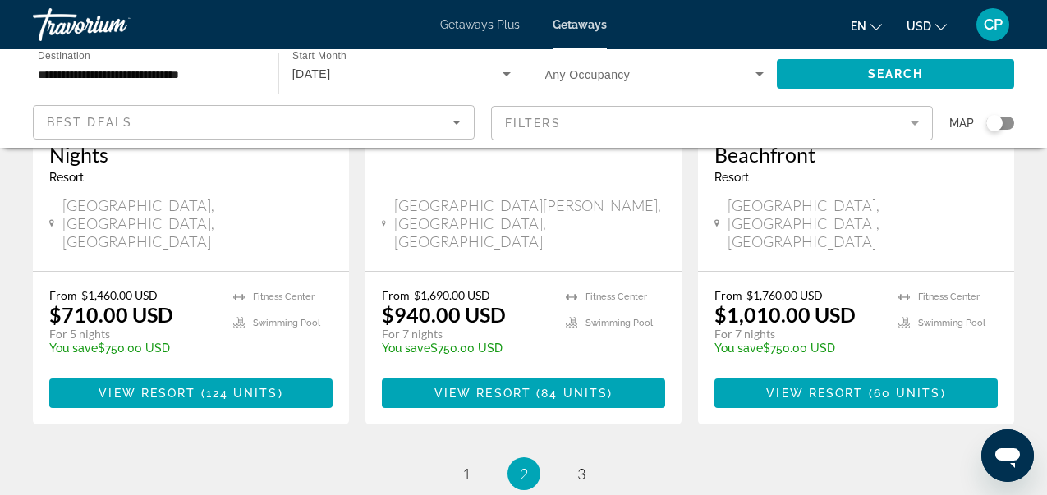
scroll to position [2299, 0]
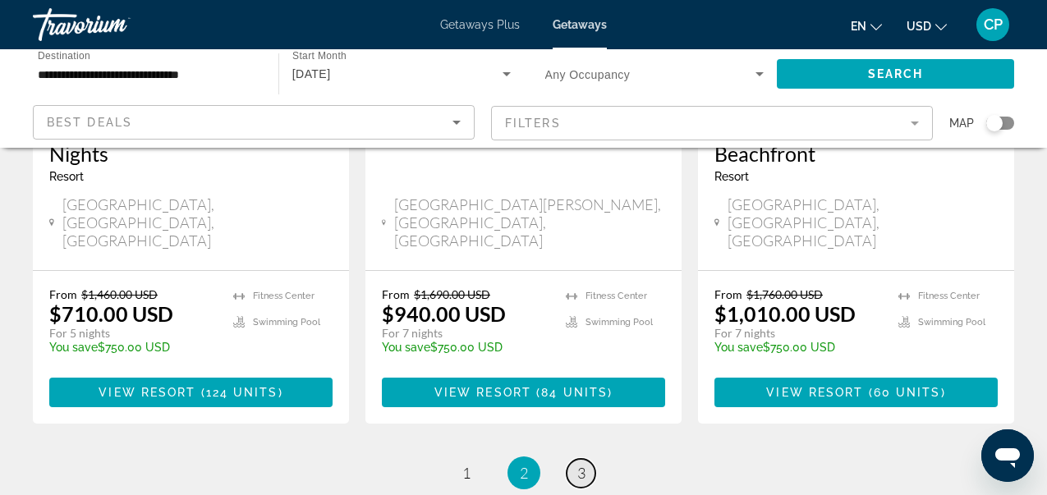
click at [584, 464] on span "3" at bounding box center [581, 473] width 8 height 18
